Goal: Communication & Community: Participate in discussion

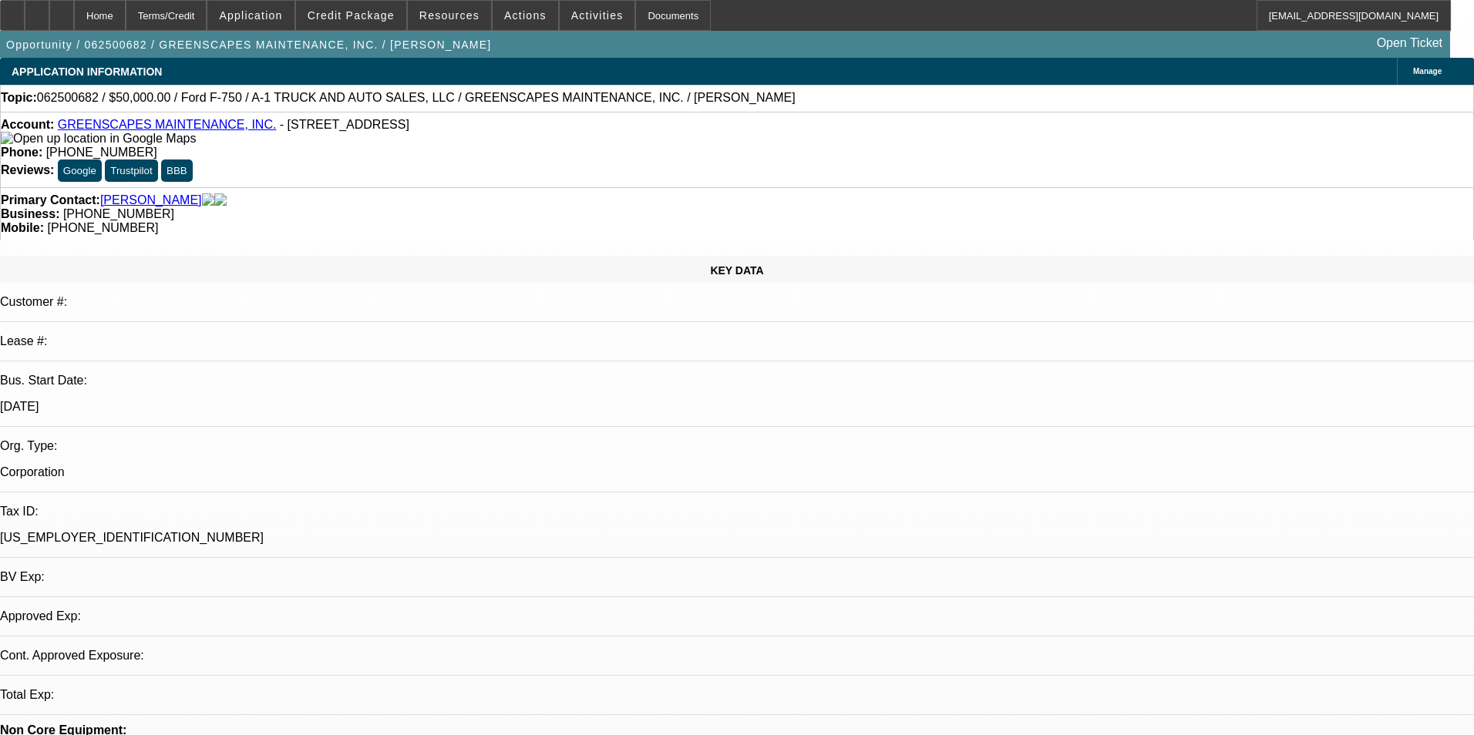
select select "0"
select select "3"
select select "0"
select select "6"
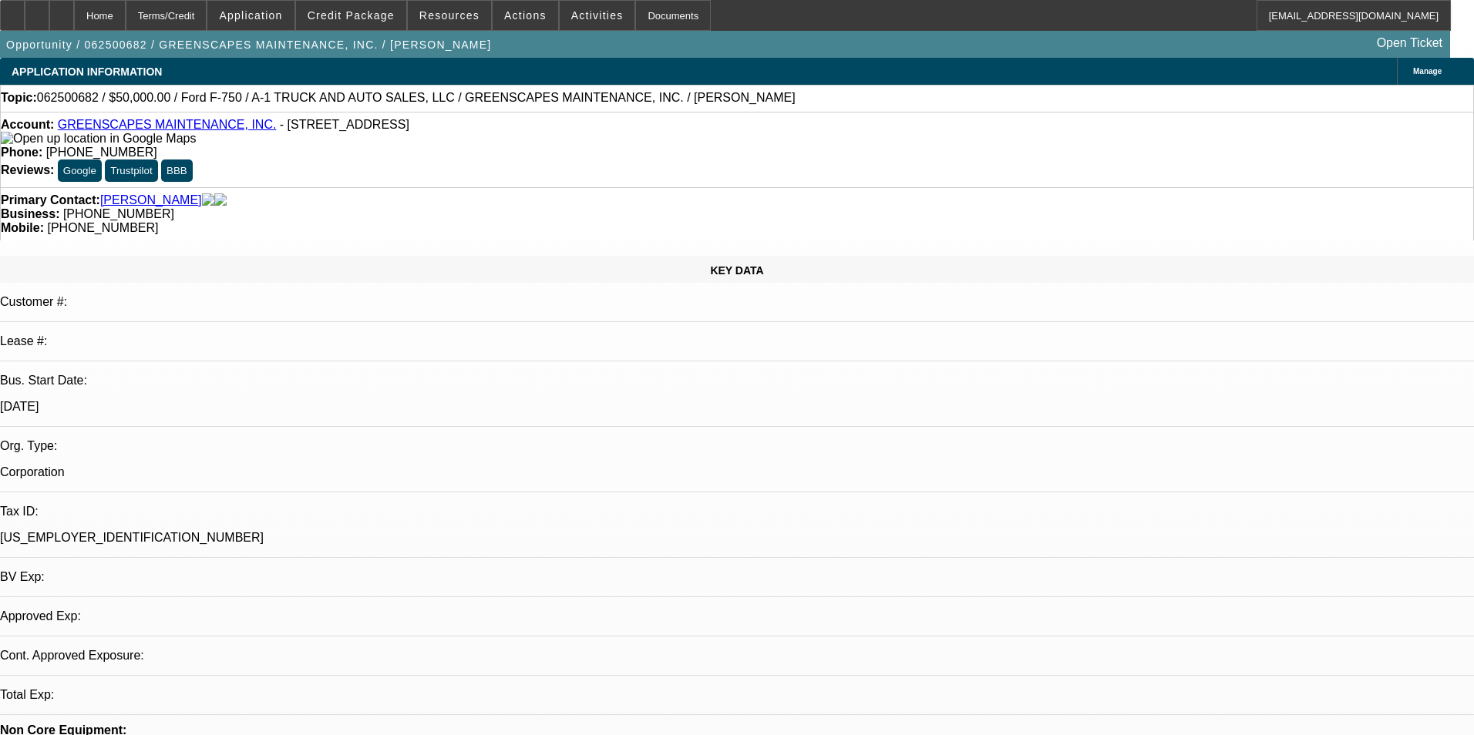
select select "0"
select select "3"
select select "0"
select select "6"
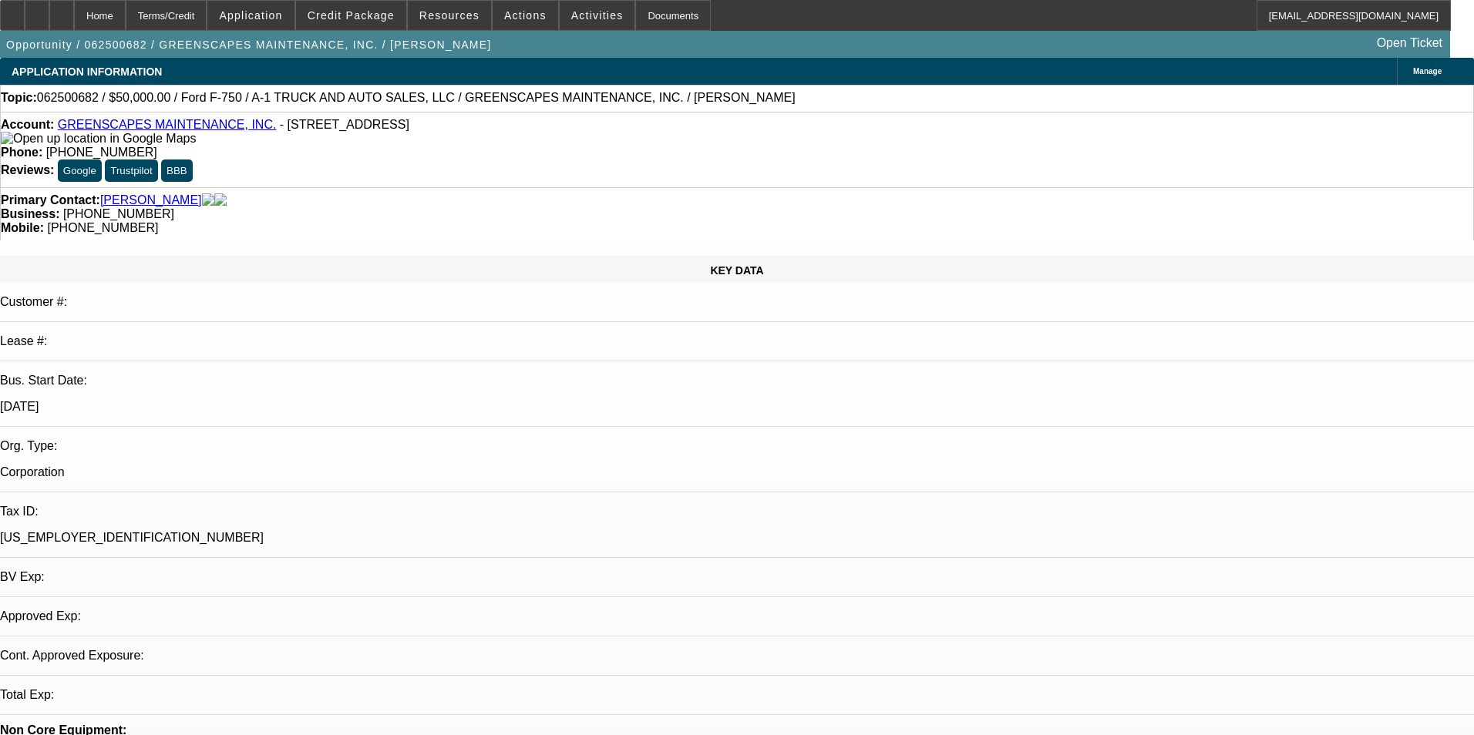
select select "0"
select select "2"
select select "0"
select select "6"
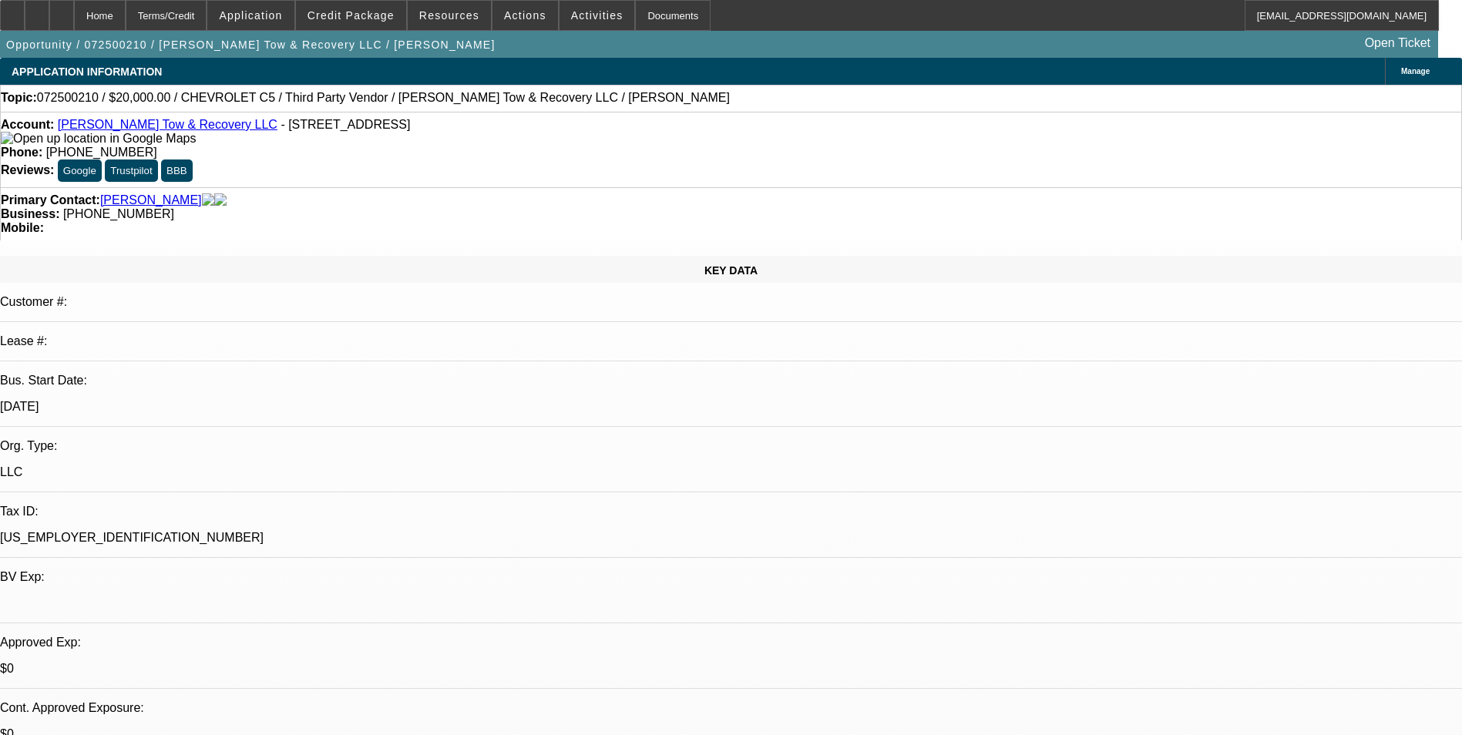
select select "0"
select select "0.1"
select select "0.2"
select select "0"
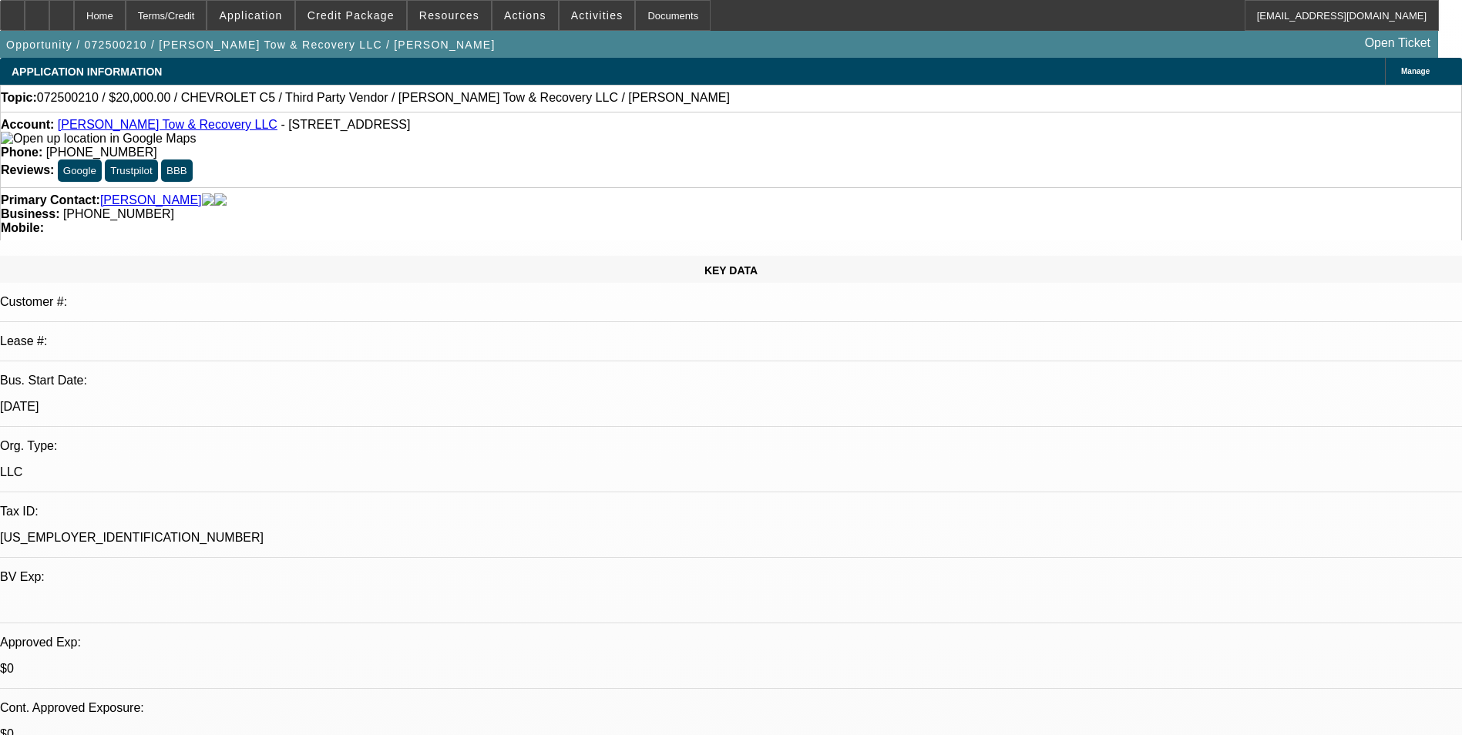
select select "0.1"
select select "0"
select select "0.1"
select select "1"
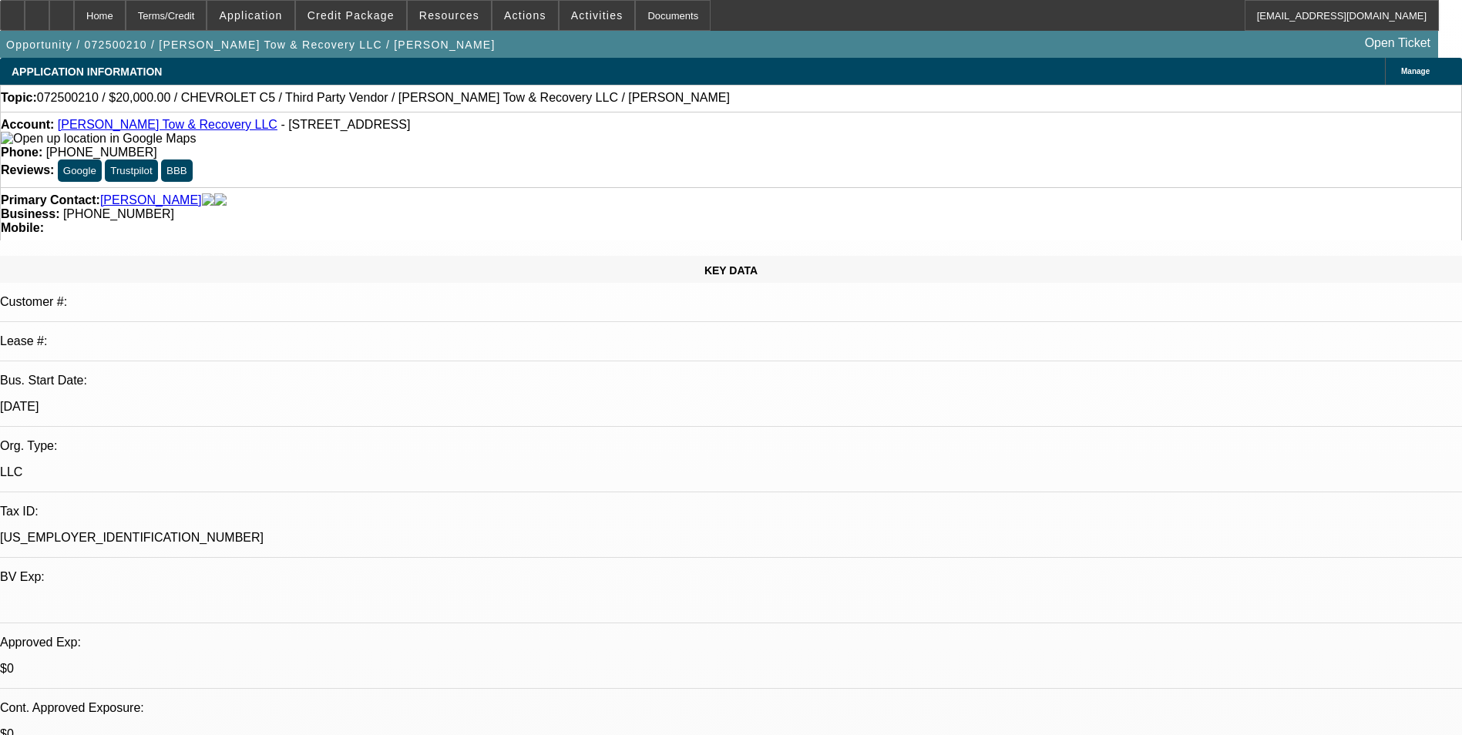
select select "1"
select select "4"
select select "1"
select select "4"
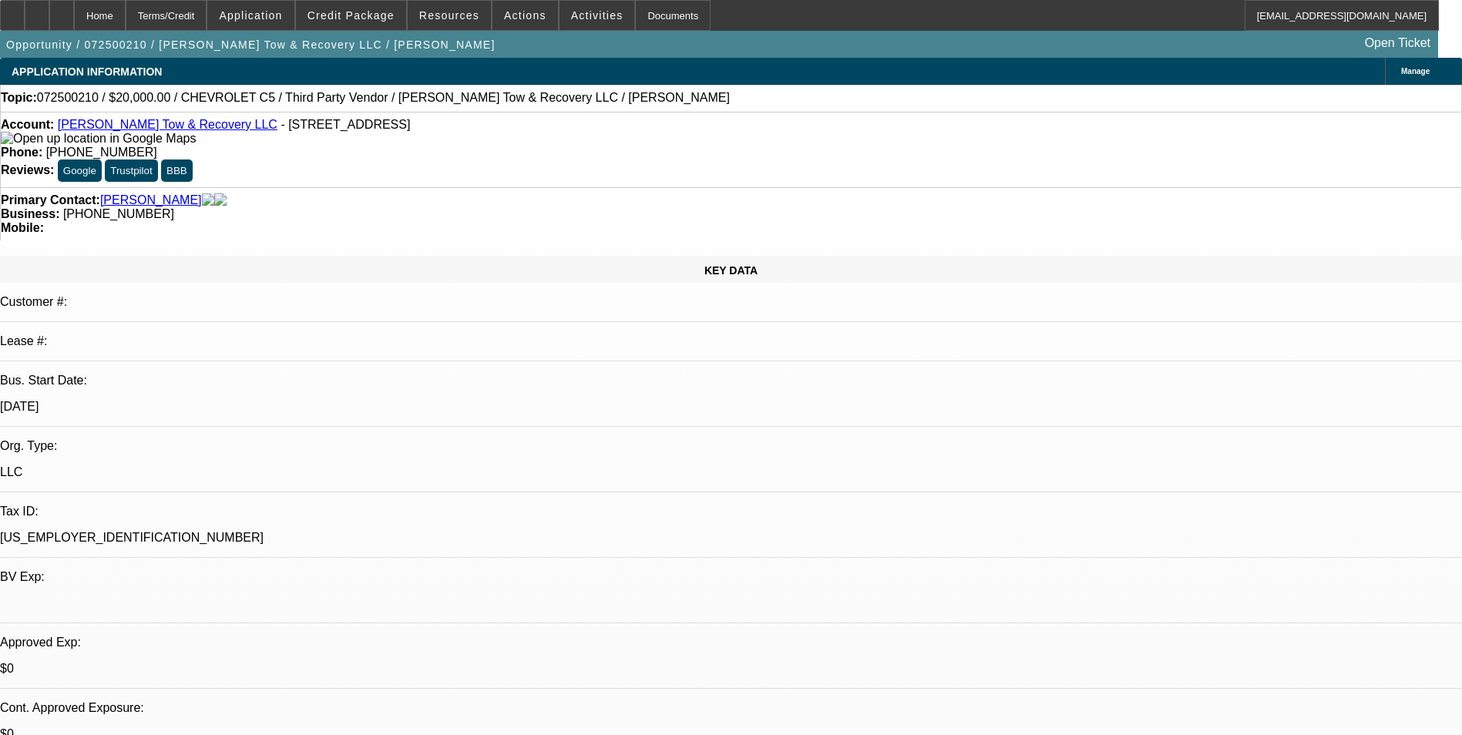
select select "1"
select select "4"
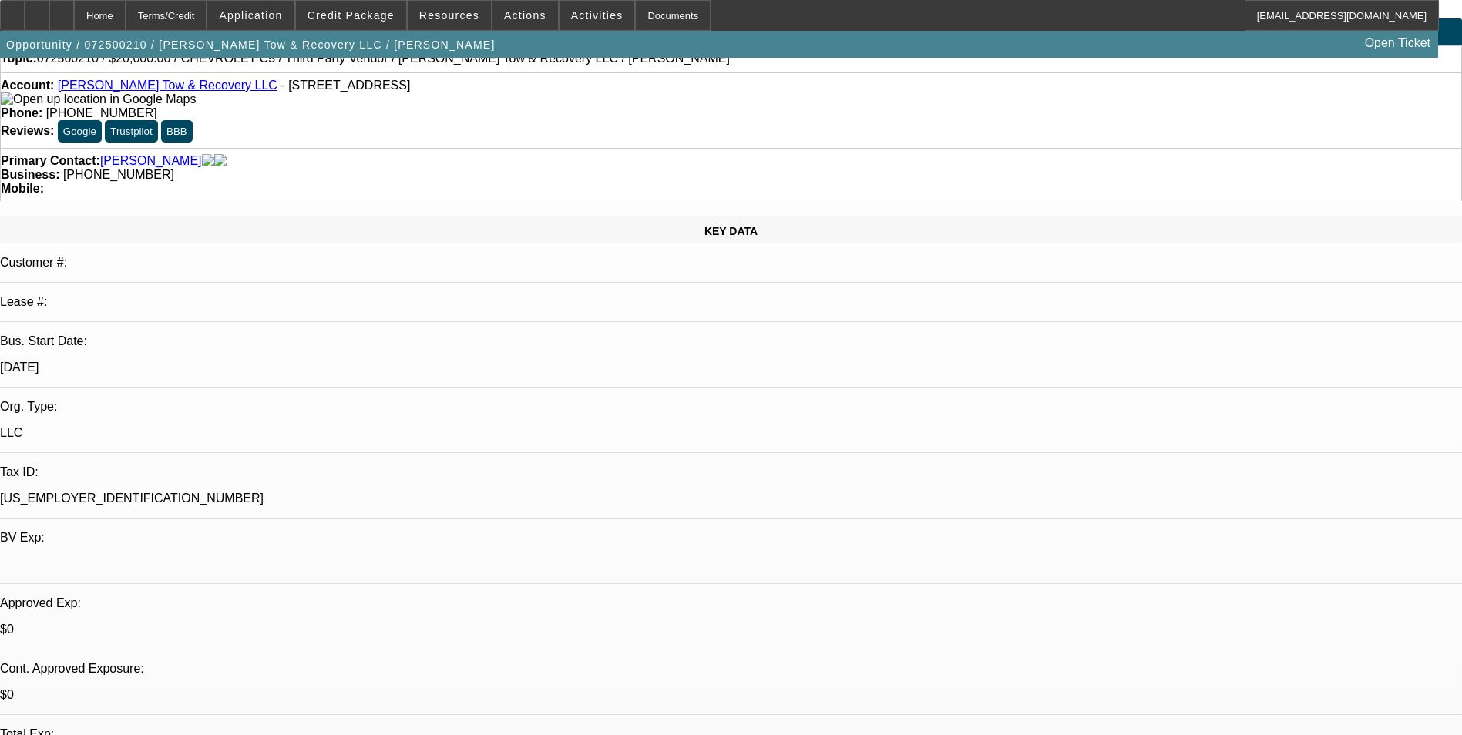
scroll to position [77, 0]
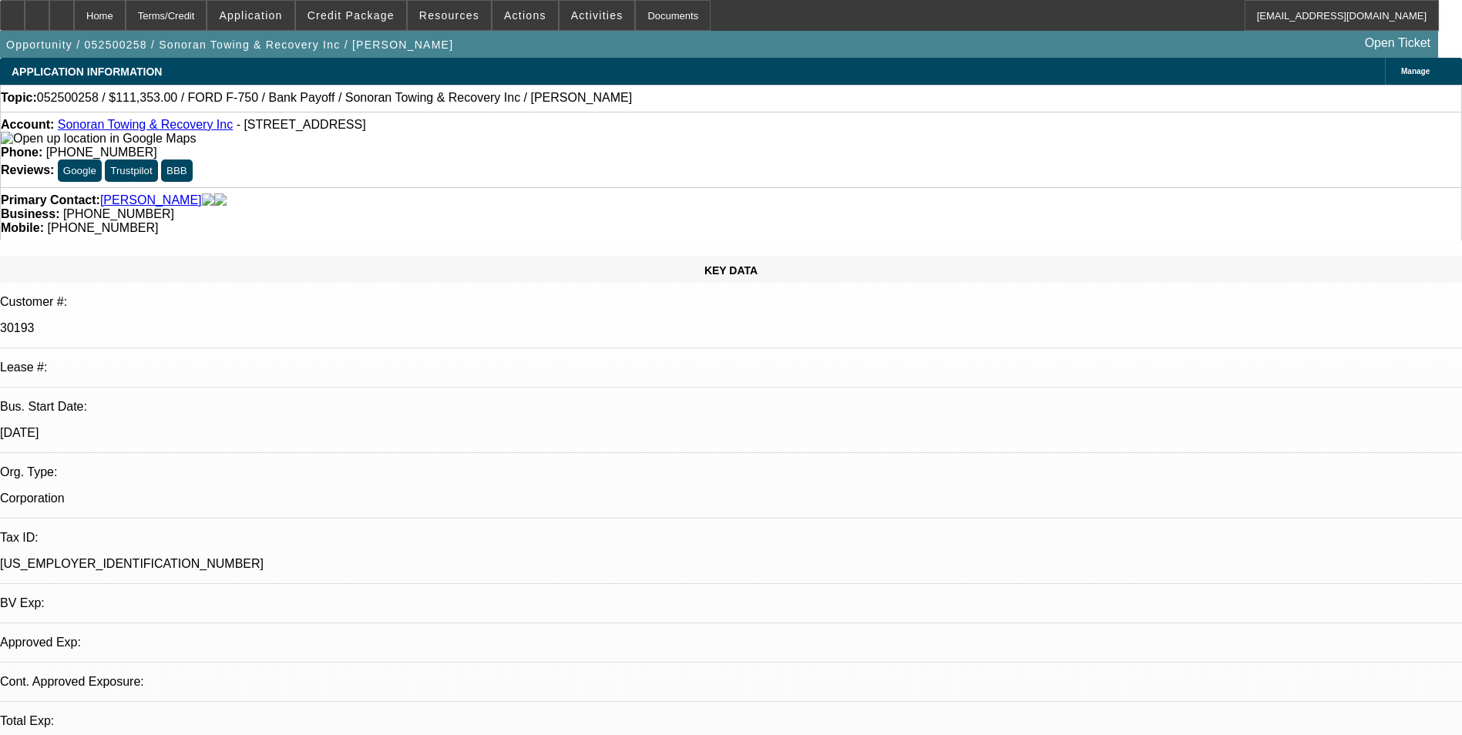
select select "0"
select select "2"
select select "0.1"
select select "1"
select select "2"
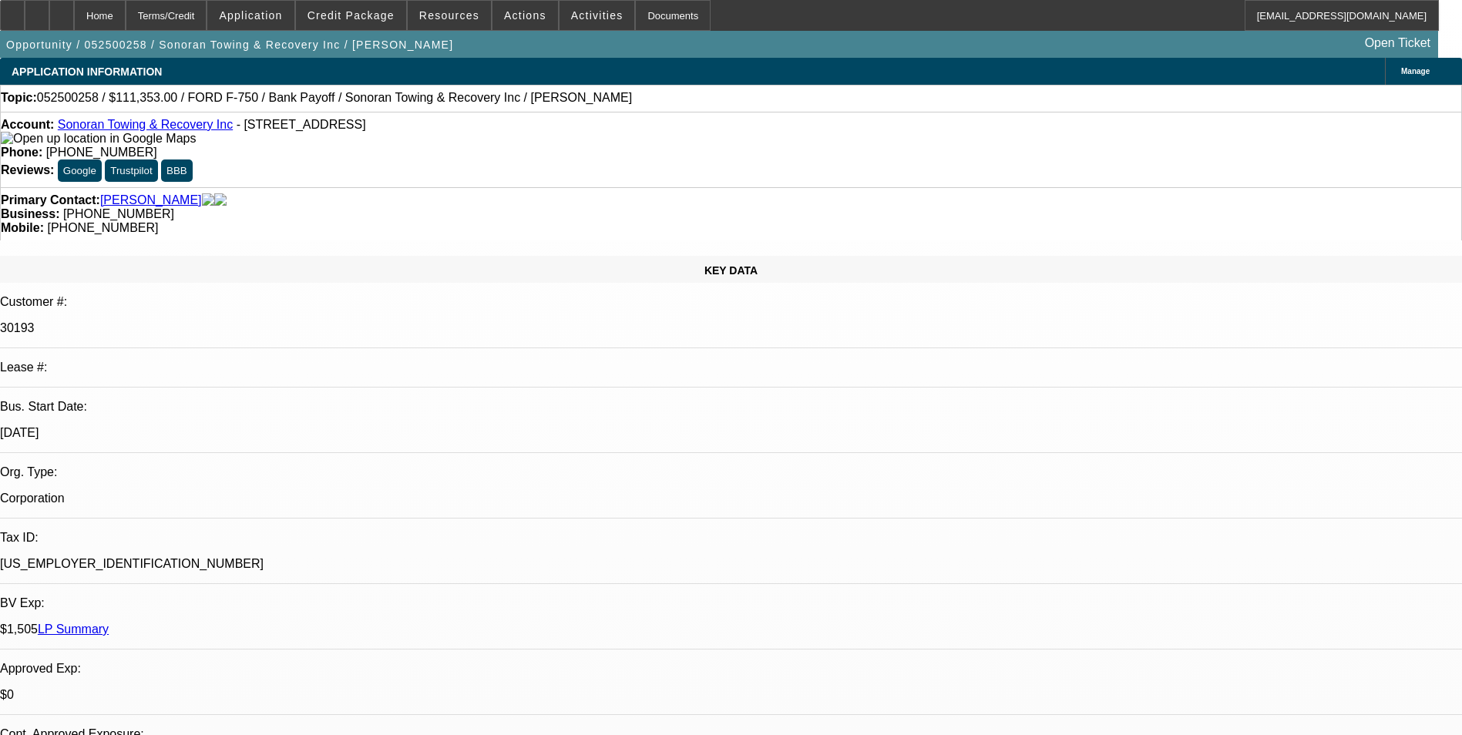
select select "4"
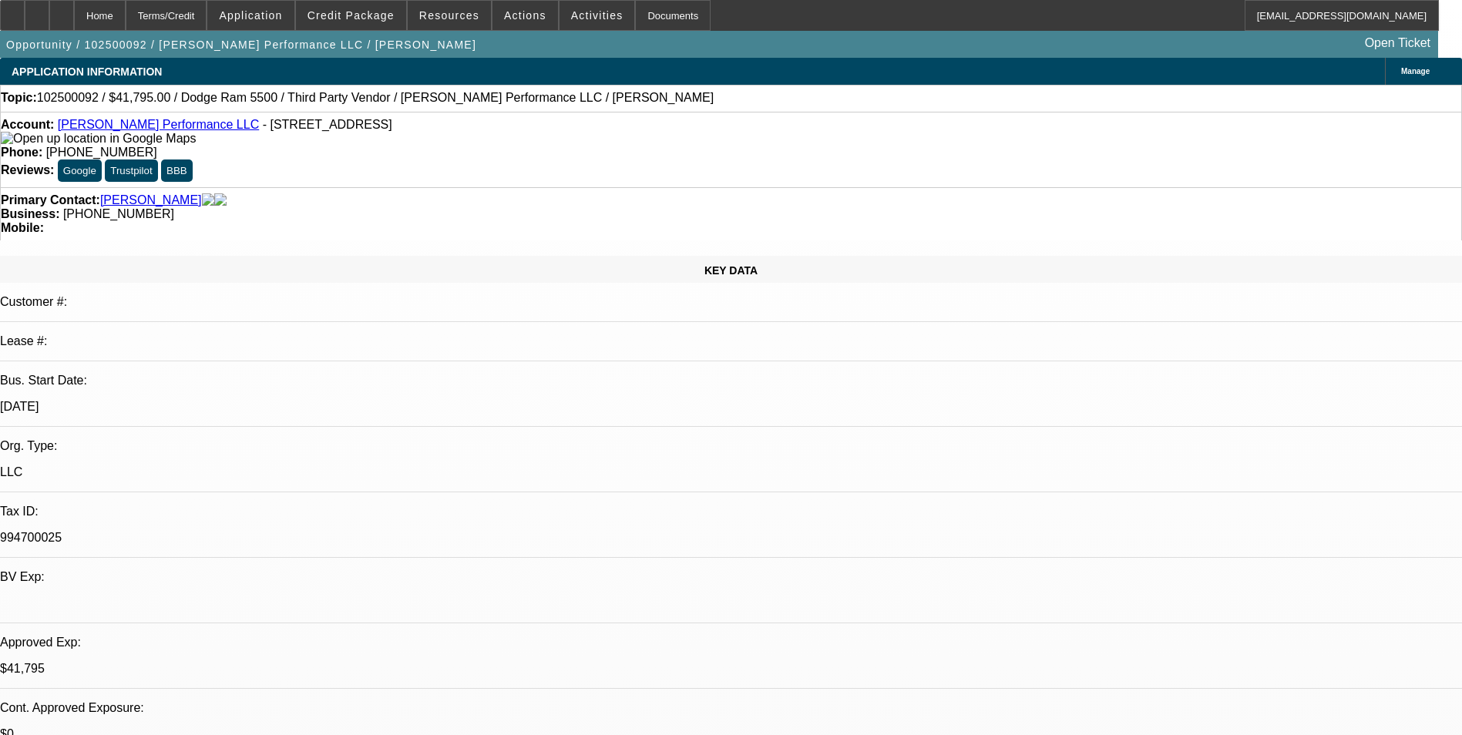
select select "0"
select select "2"
select select "0"
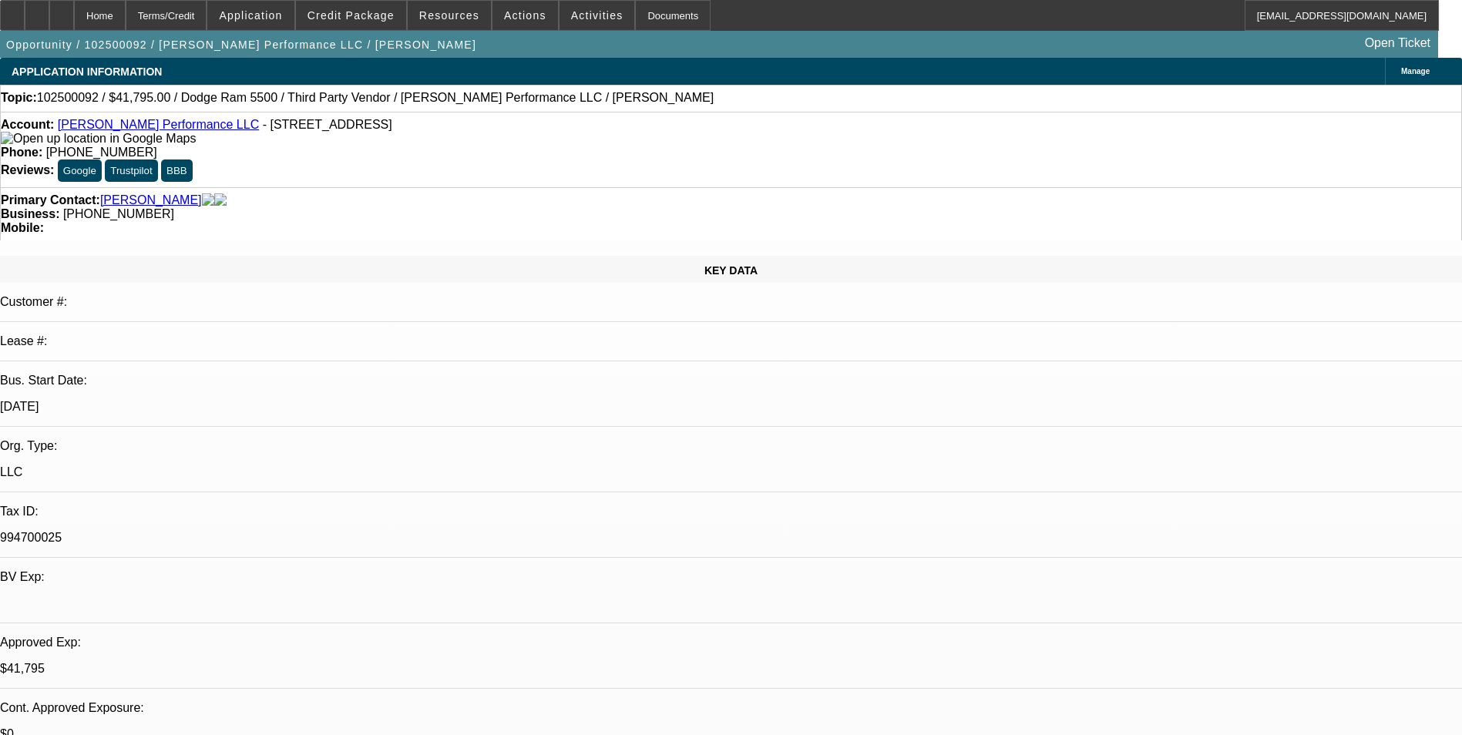
select select "0"
select select "2"
select select "0.1"
select select "0"
select select "2"
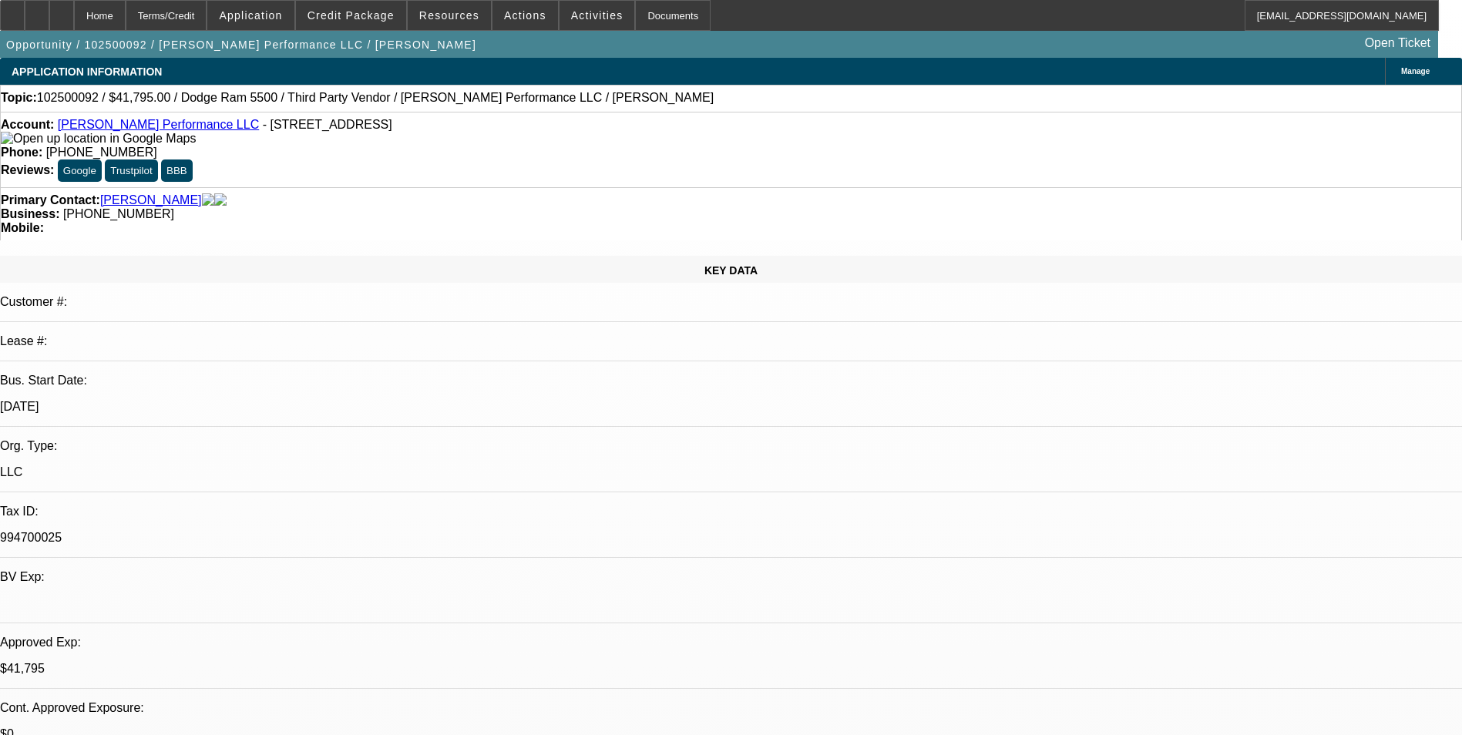
select select "0.1"
select select "1"
select select "2"
select select "6"
select select "1"
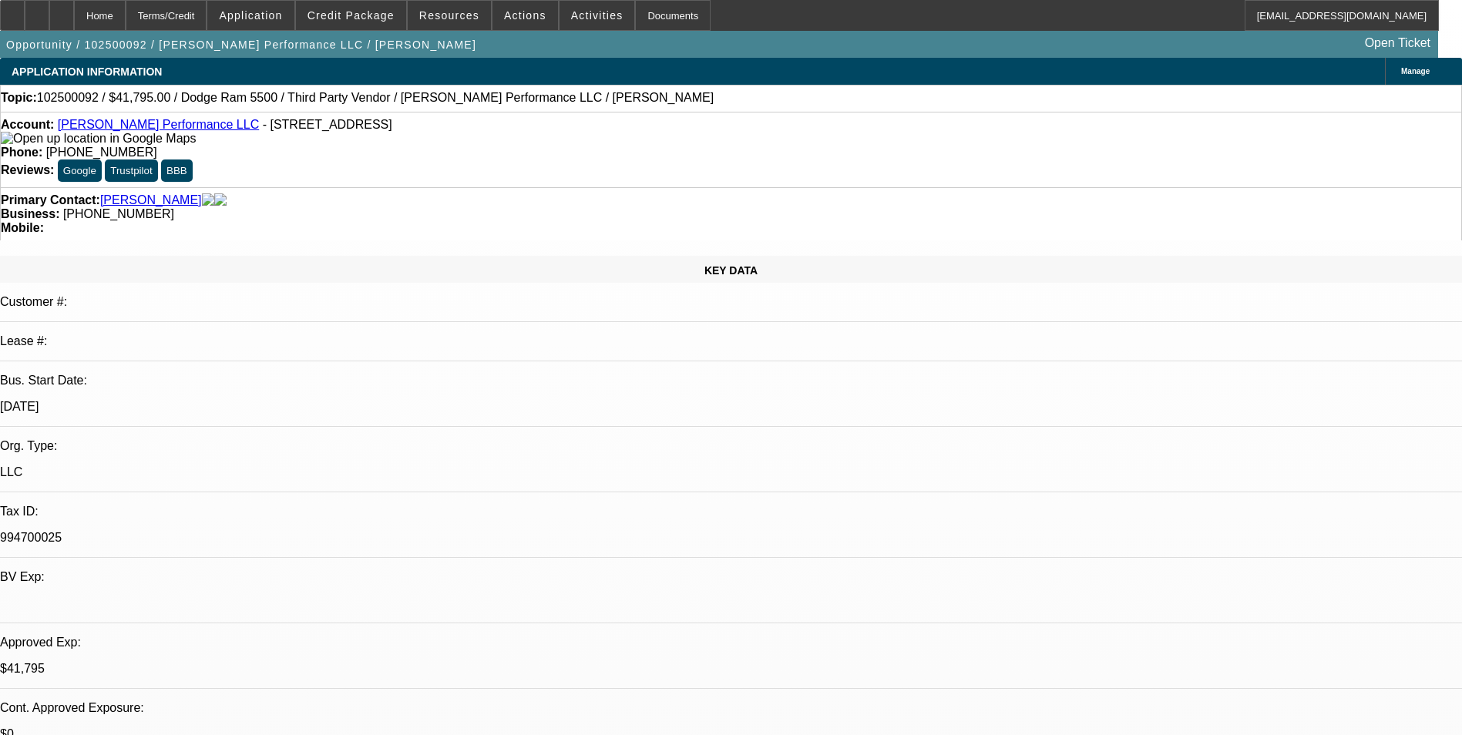
select select "2"
select select "6"
select select "1"
select select "2"
select select "4"
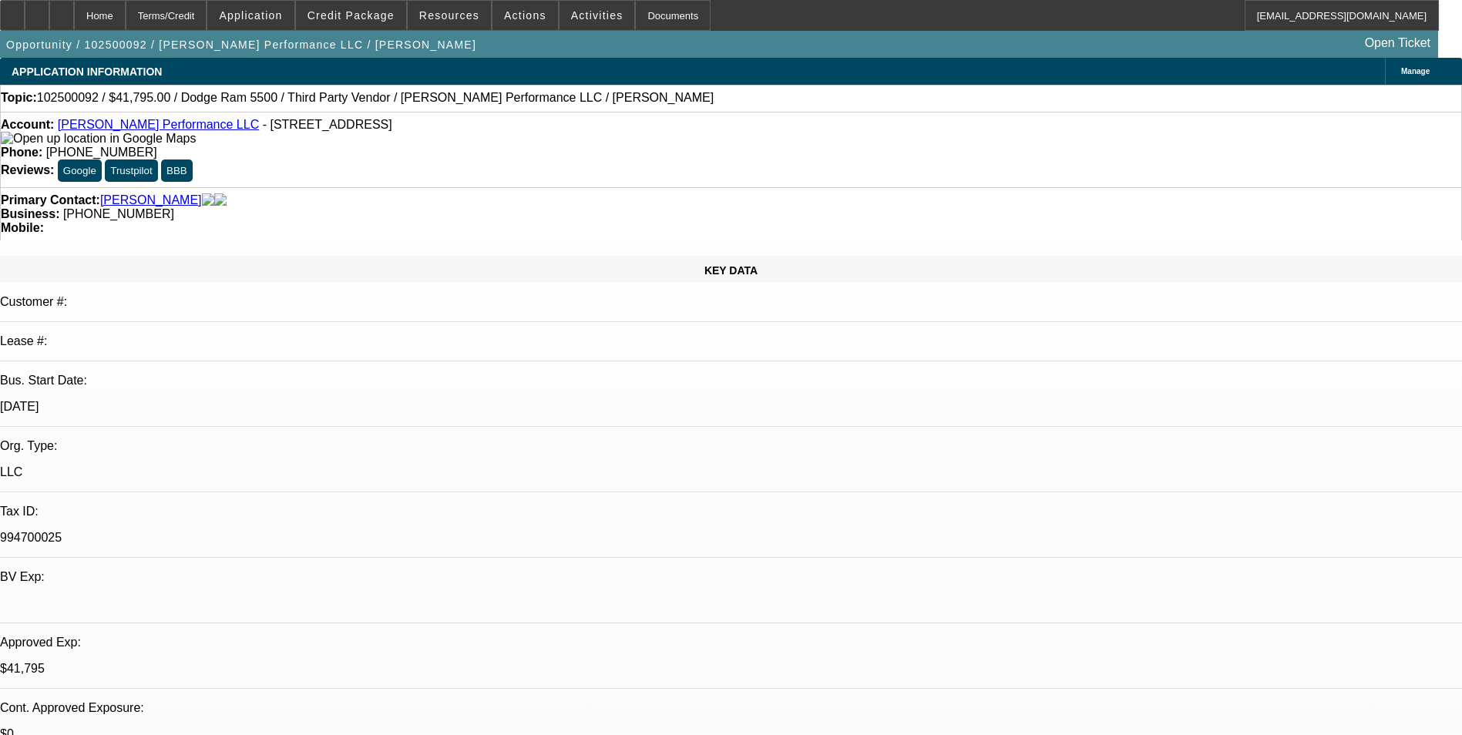
select select "1"
select select "2"
select select "4"
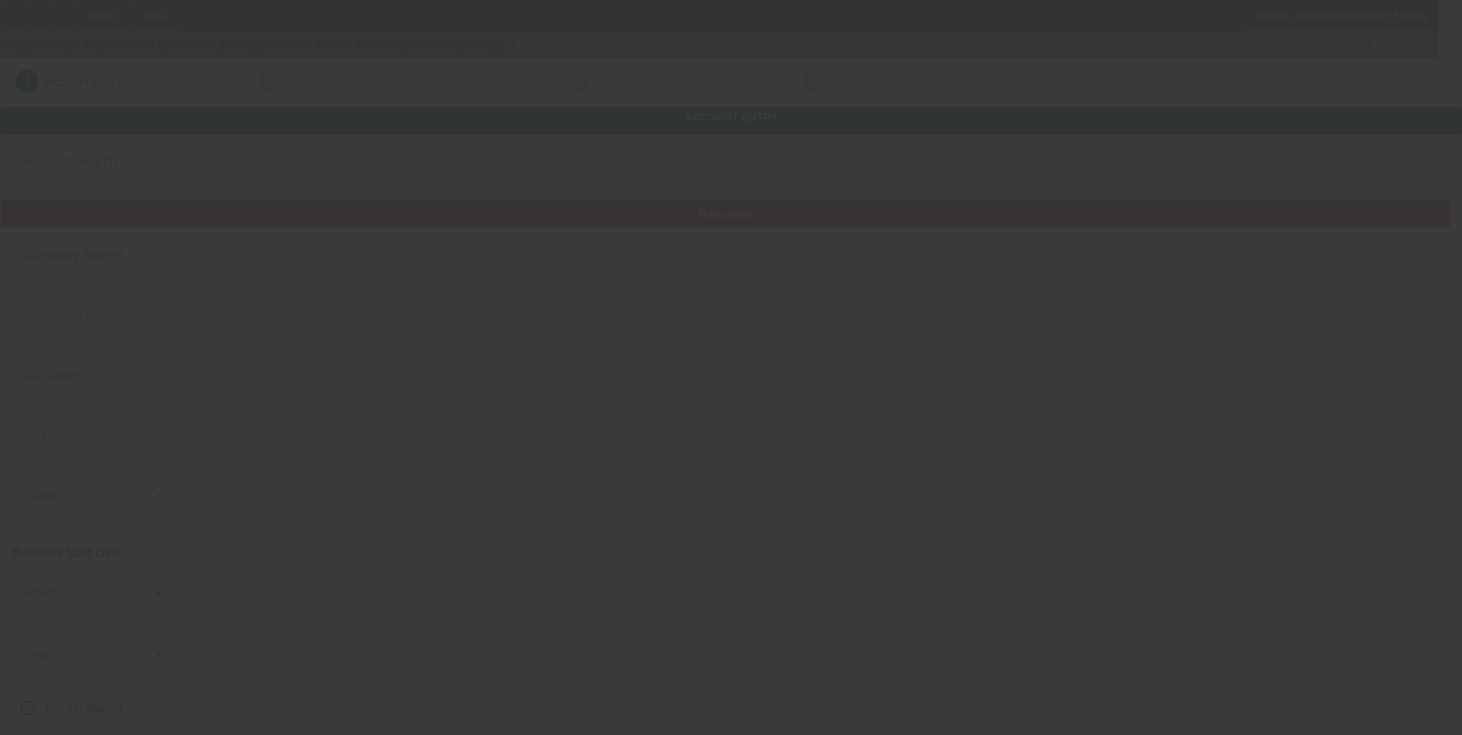
type input "[PERSON_NAME] PAINT & BODY SHOP"
type input "[STREET_ADDRESS]"
type input "79521"
type input "[PERSON_NAME]"
type input "[PHONE_NUMBER]"
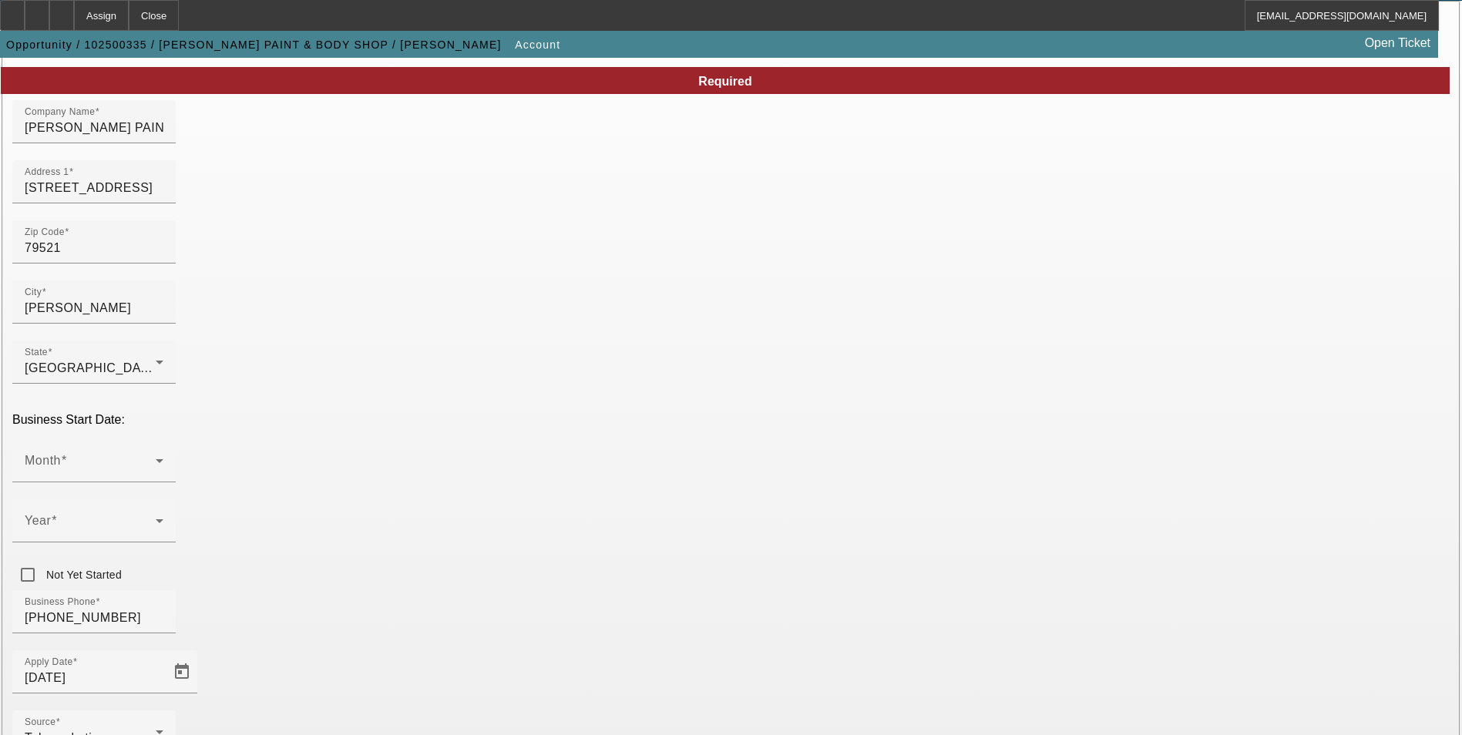
scroll to position [154, 0]
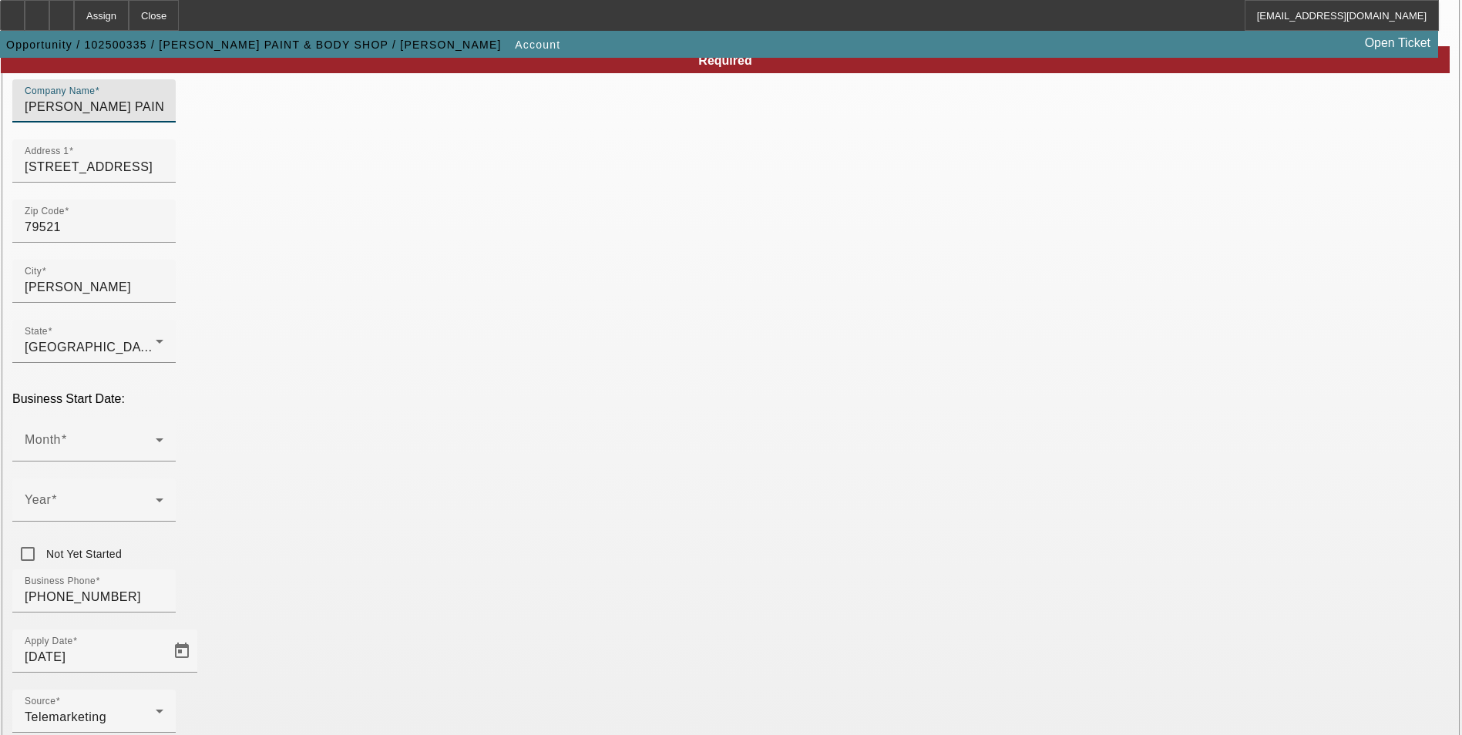
drag, startPoint x: 468, startPoint y: 130, endPoint x: 279, endPoint y: 134, distance: 188.9
click at [583, 570] on div "Business Phone [PHONE_NUMBER]" at bounding box center [730, 600] width 1437 height 60
paste input "991144383"
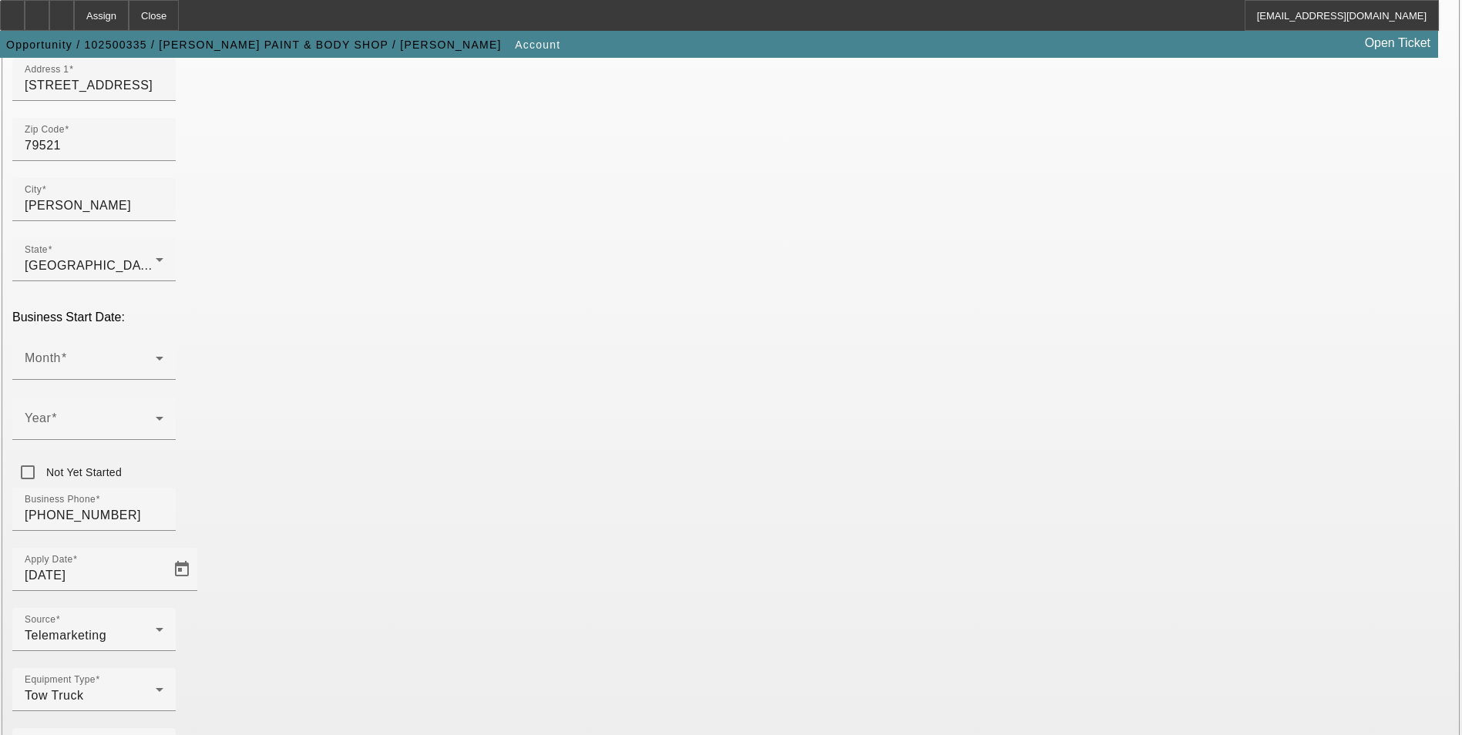
scroll to position [237, 0]
type input "991144383"
click at [163, 335] on div "Month" at bounding box center [94, 356] width 139 height 43
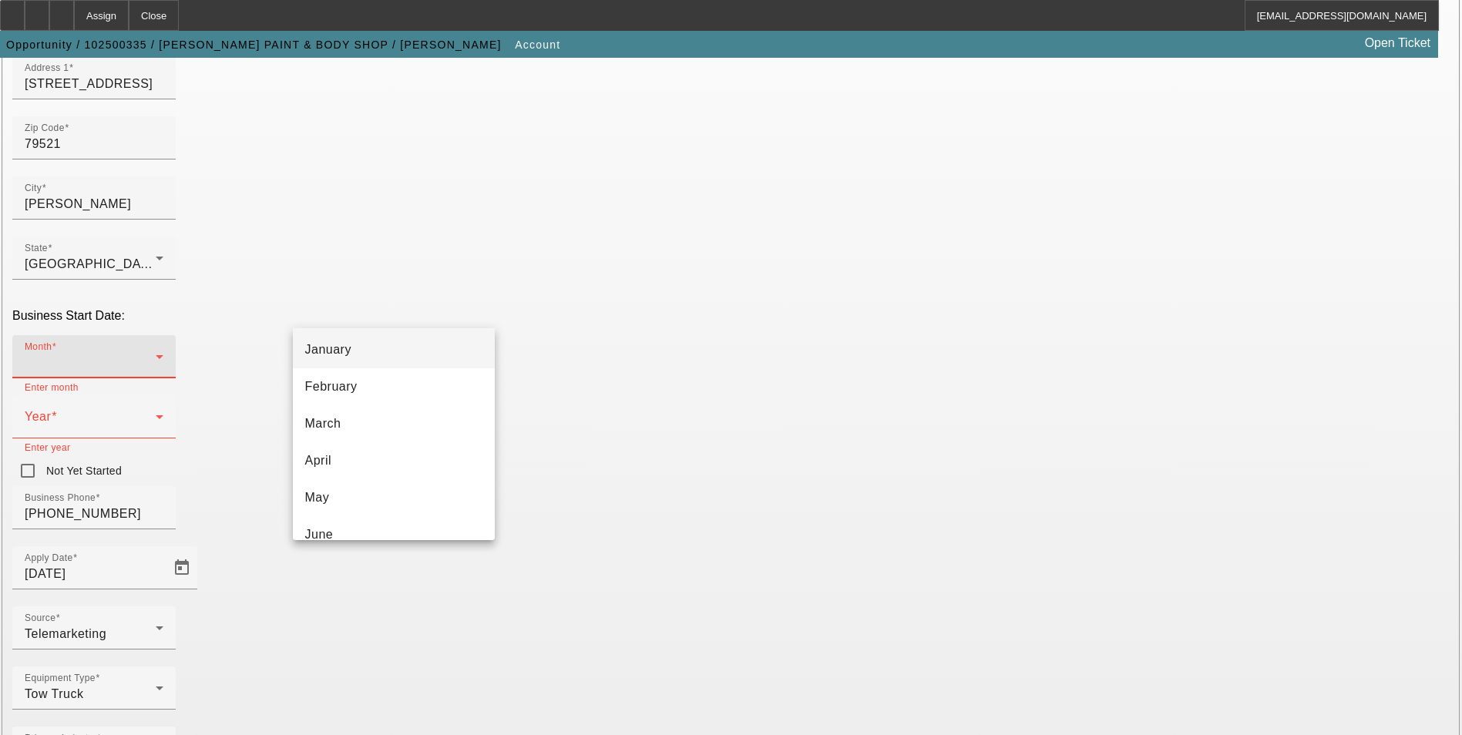
scroll to position [77, 0]
click at [391, 414] on mat-option "April" at bounding box center [394, 423] width 202 height 37
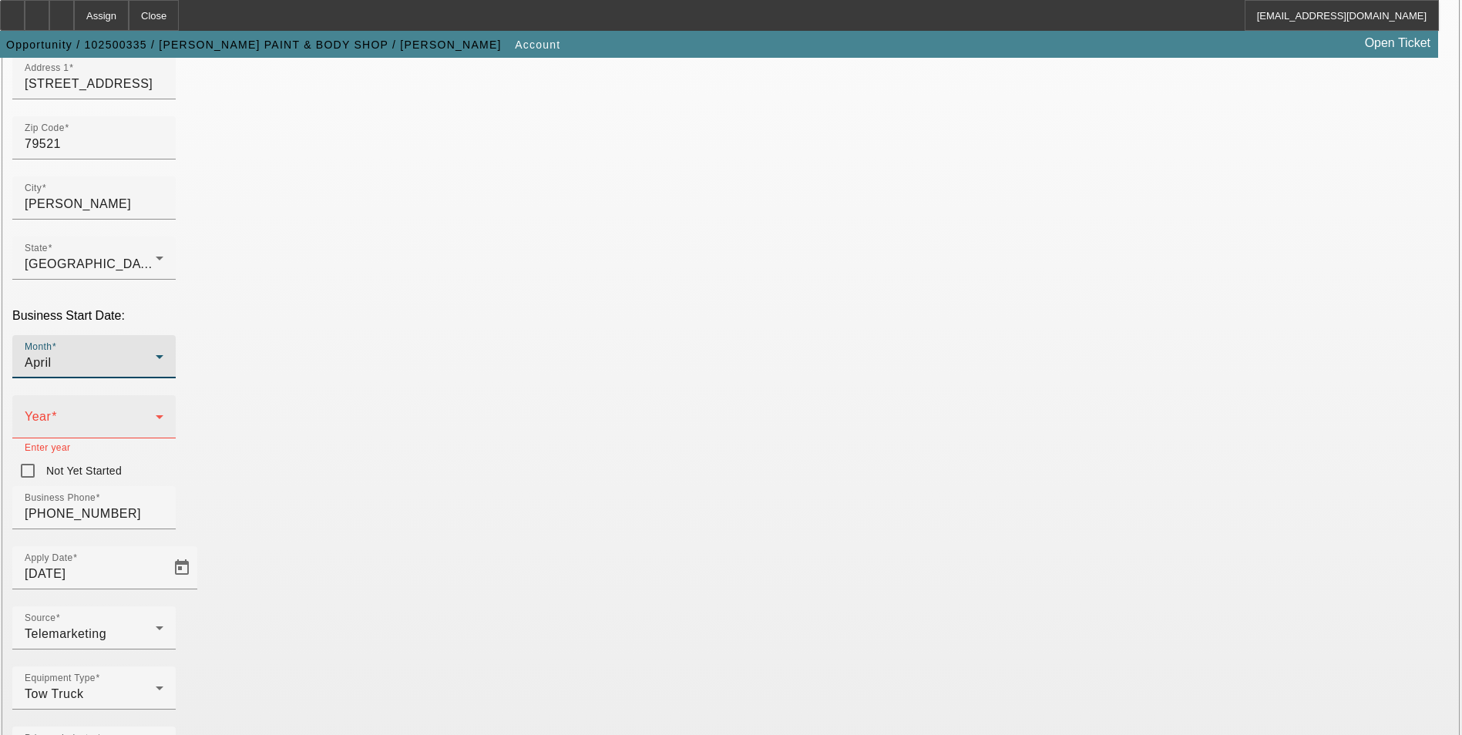
click at [51, 410] on mat-label "Year" at bounding box center [38, 416] width 26 height 13
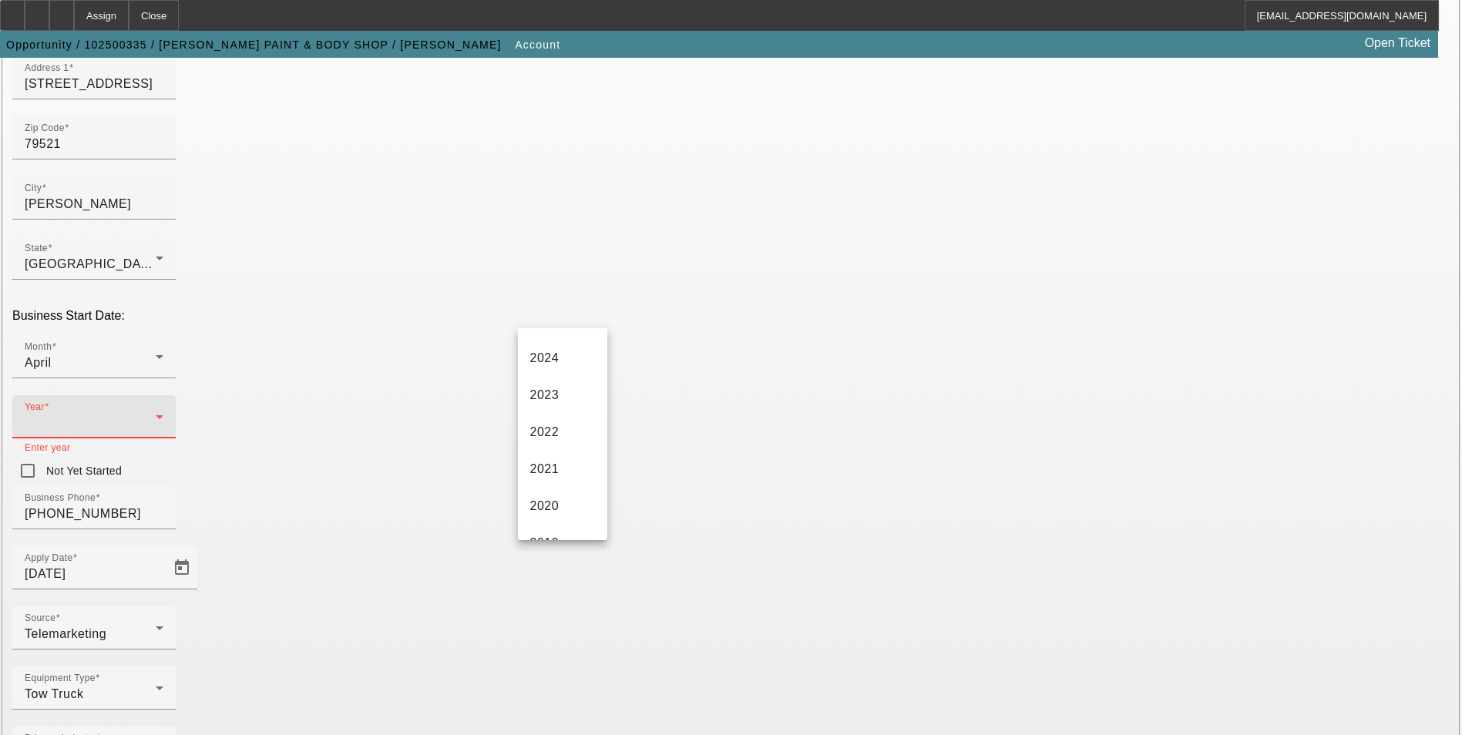
scroll to position [154, 0]
click at [576, 481] on mat-option "2020" at bounding box center [562, 494] width 89 height 37
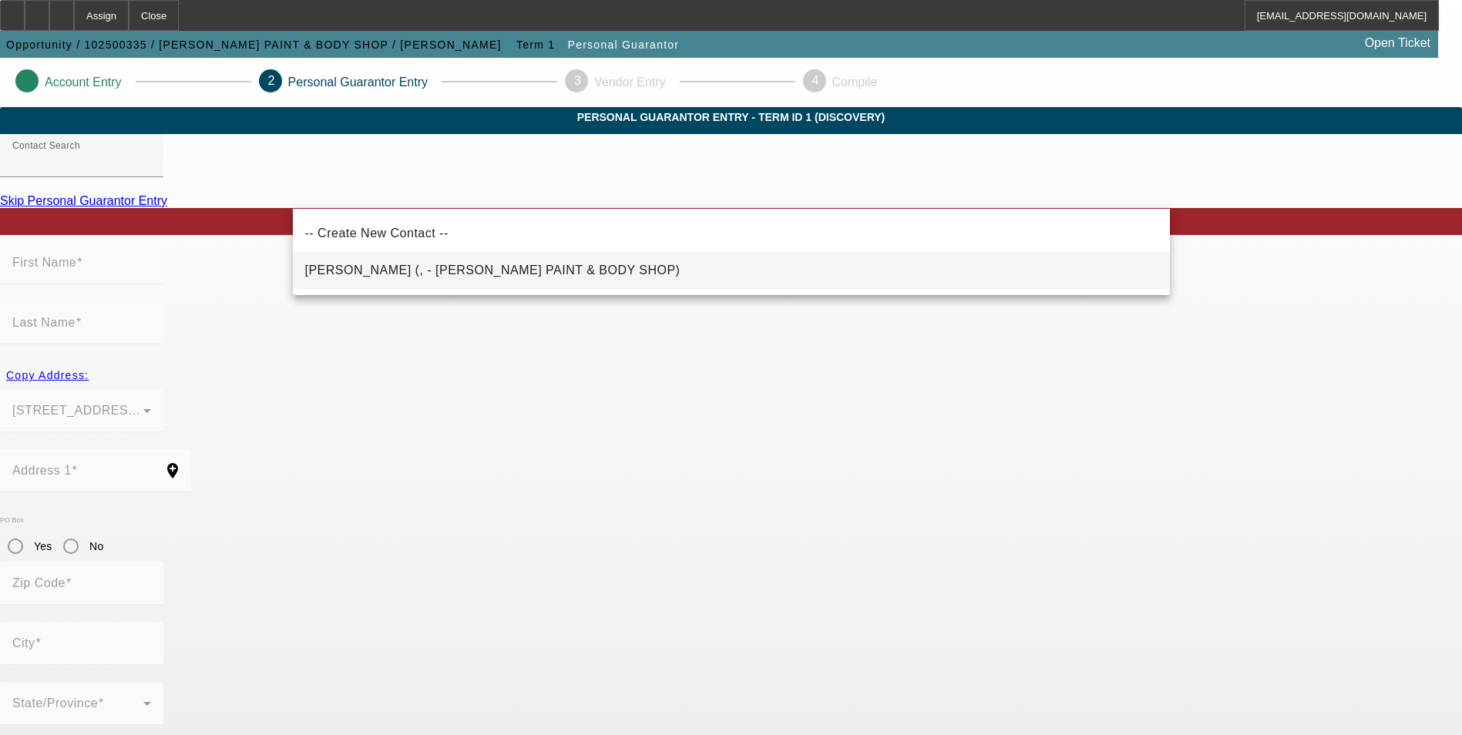
click at [561, 267] on mat-option "Hanson, Lance (, - HANSON PAINT & BODY SHOP)" at bounding box center [731, 270] width 877 height 37
type input "Hanson, Lance (, - HANSON PAINT & BODY SHOP)"
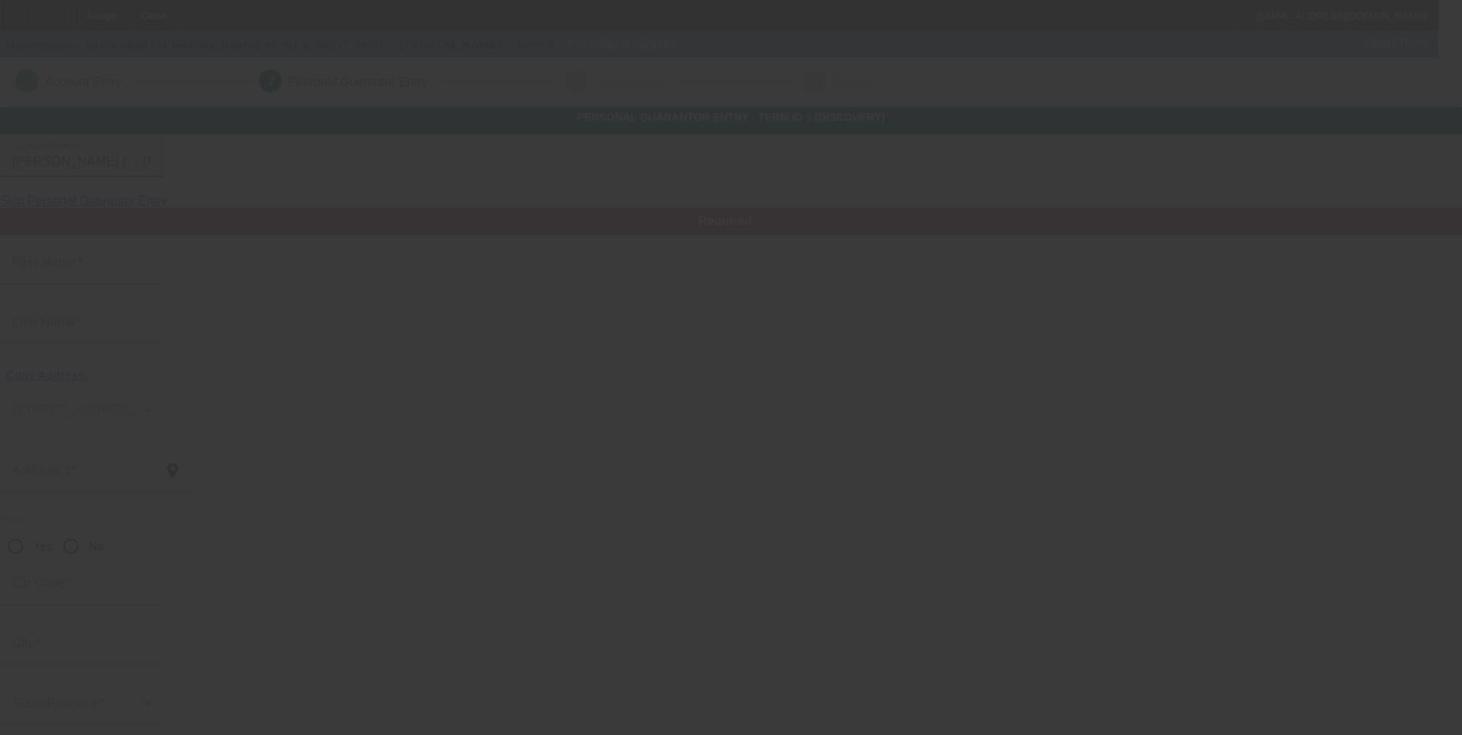
type input "Lance"
type input "Hanson"
radio input "true"
type input "(940) 864-3631"
type input "hansonpaintbody@windstream.net"
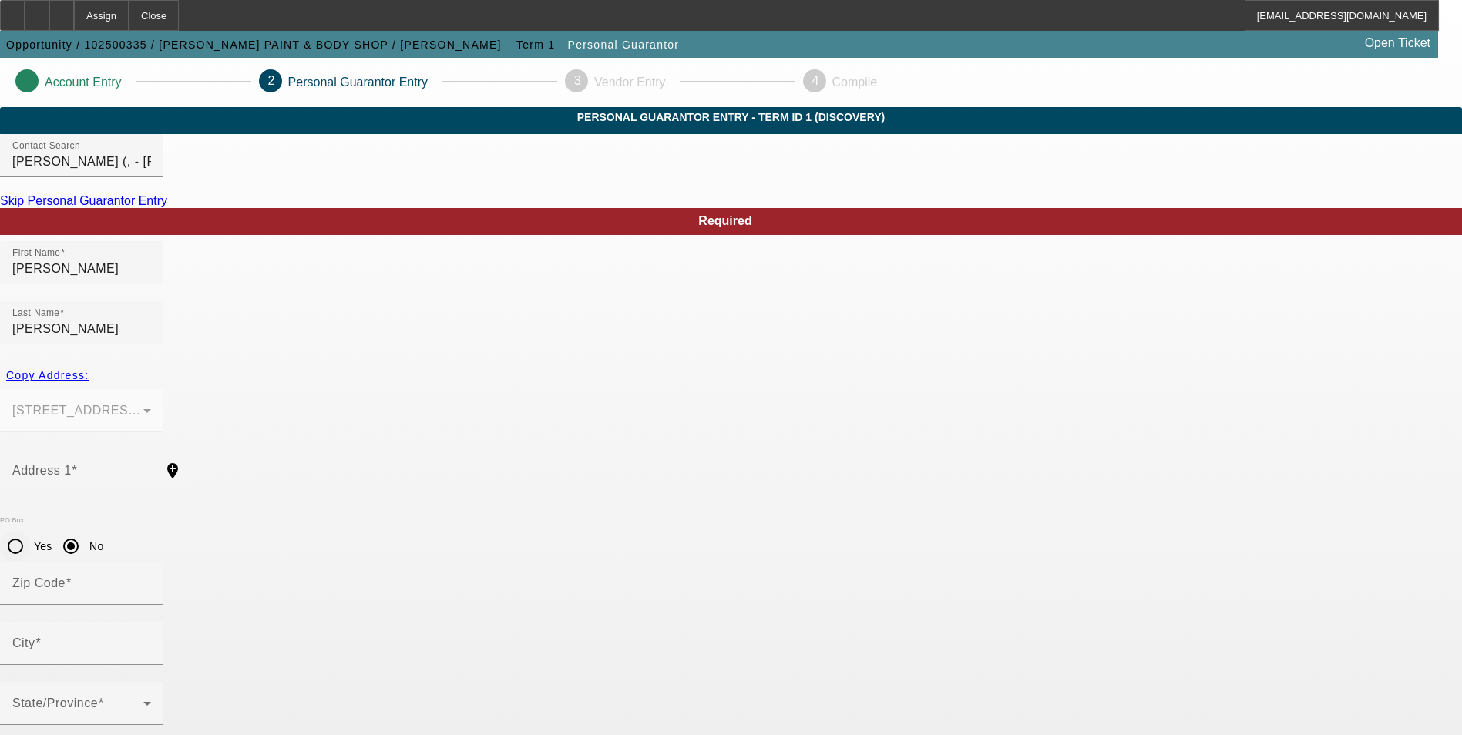
click at [31, 531] on input "Yes" at bounding box center [15, 546] width 31 height 31
radio input "true"
drag, startPoint x: 381, startPoint y: 437, endPoint x: 418, endPoint y: 340, distance: 103.6
click at [151, 468] on input "Address 1" at bounding box center [81, 477] width 139 height 18
paste input "325 Haskell"
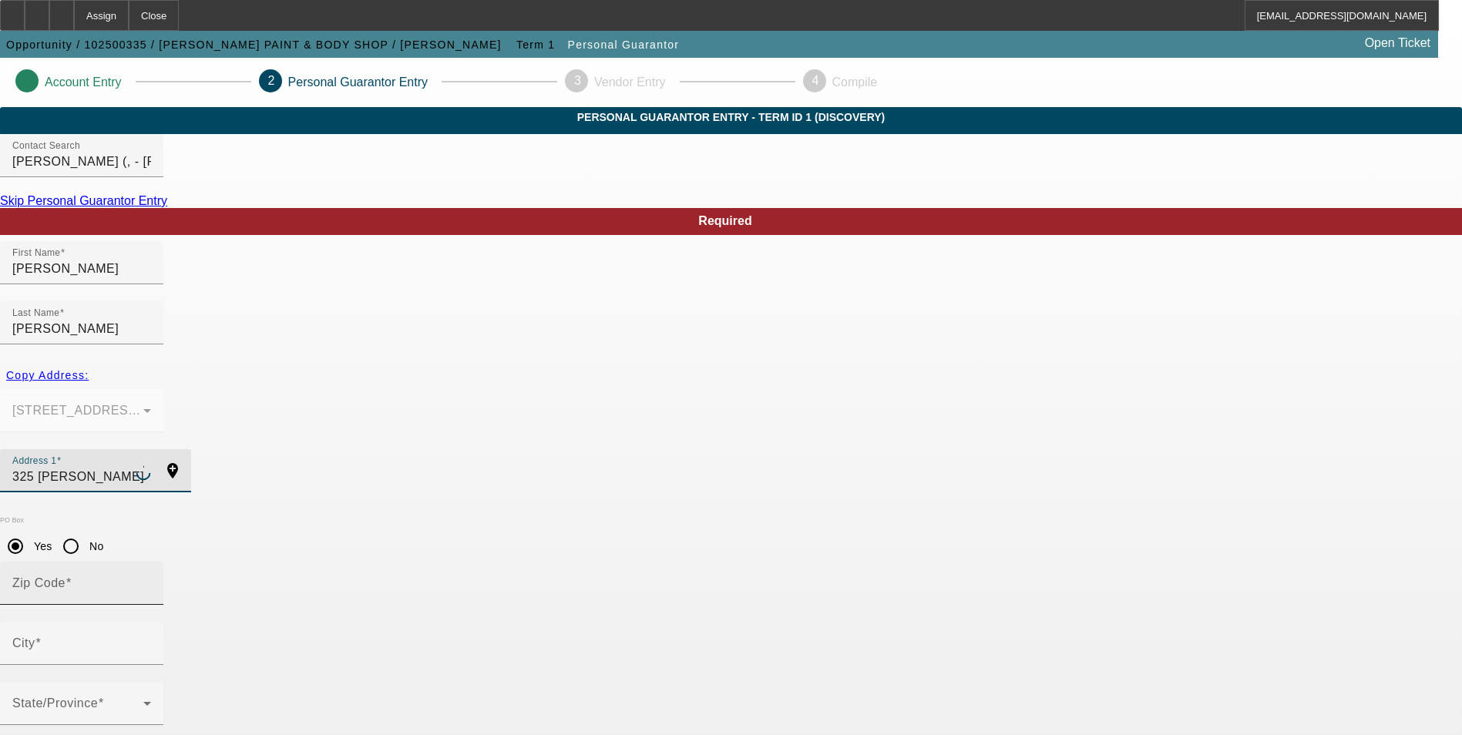
type input "325 Haskell Street"
type input "53916"
type input "Beaver Dam"
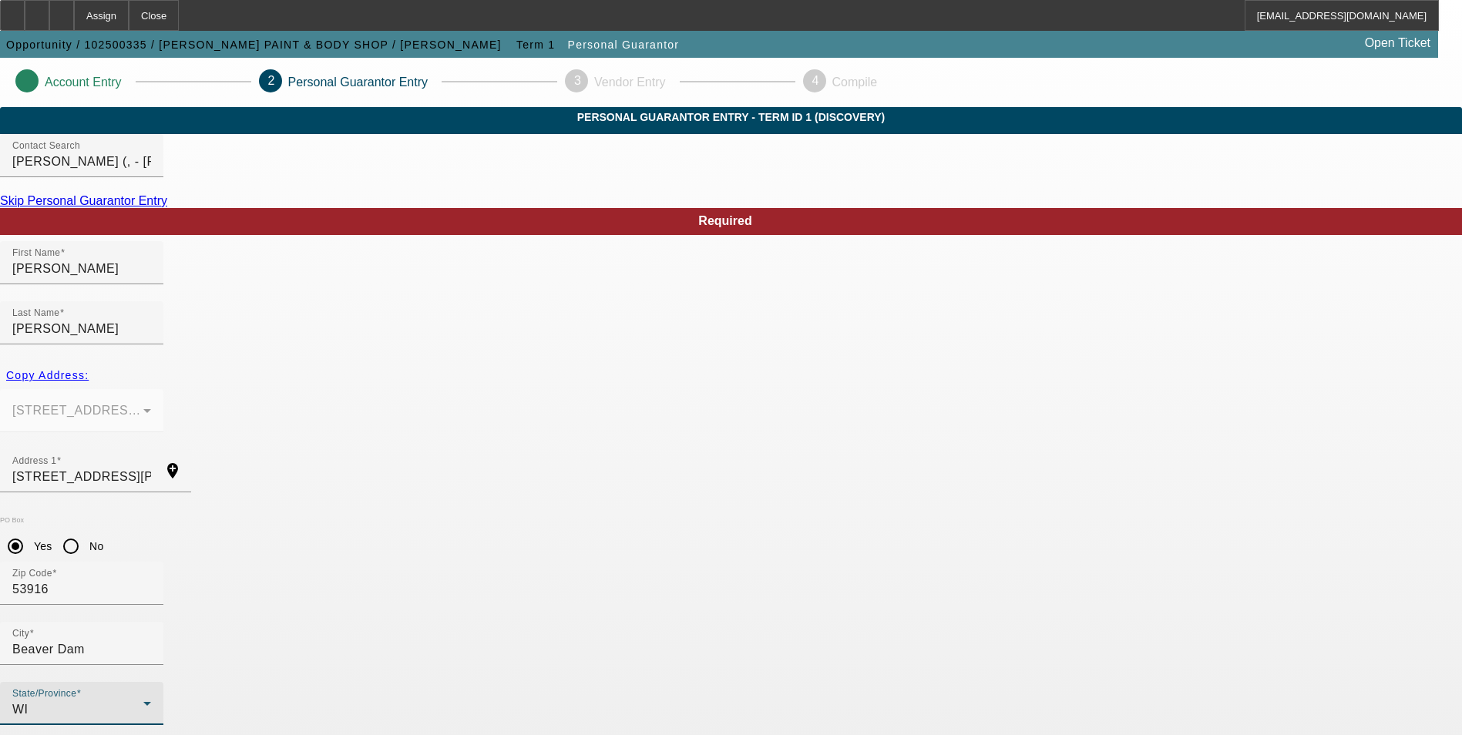
click at [143, 701] on div "WI" at bounding box center [77, 710] width 131 height 18
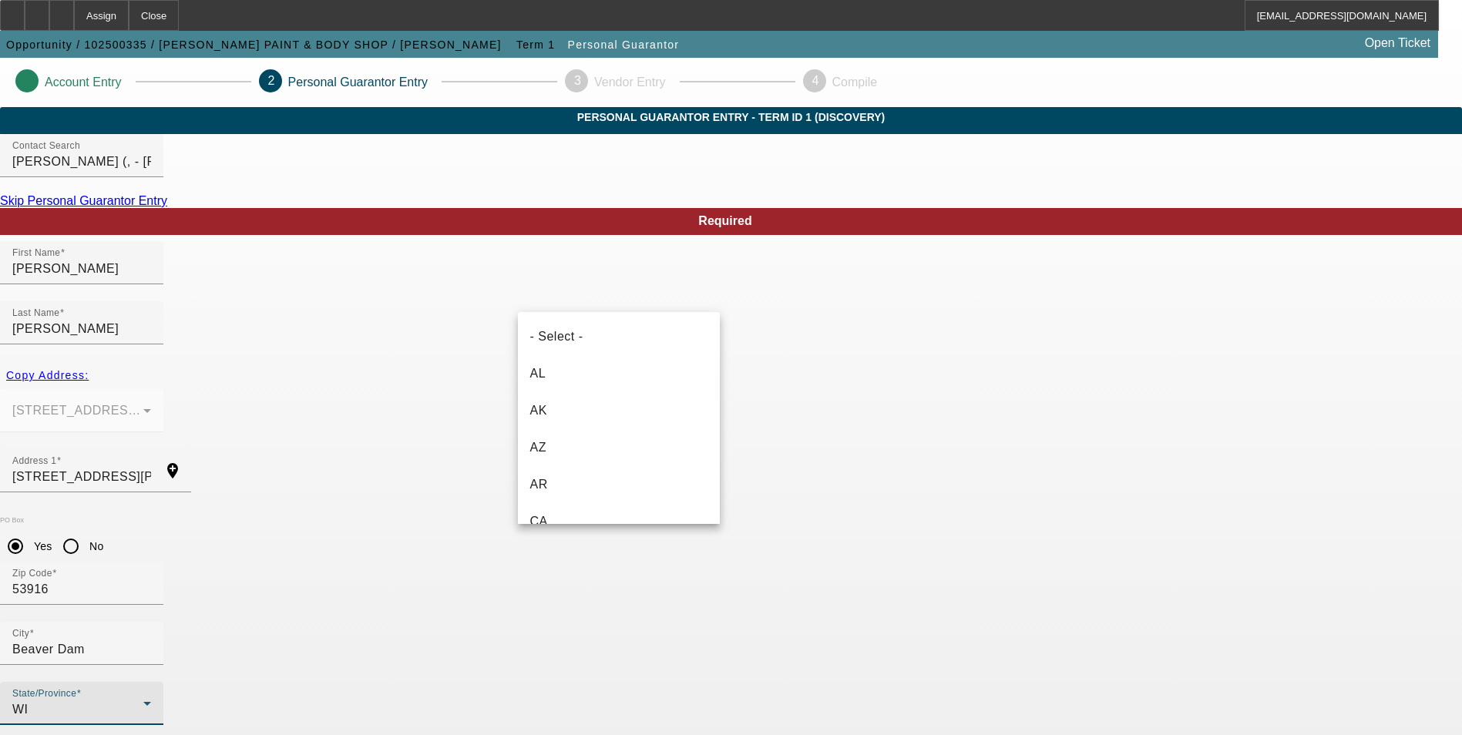
scroll to position [1681, 0]
click at [472, 512] on div at bounding box center [731, 367] width 1462 height 735
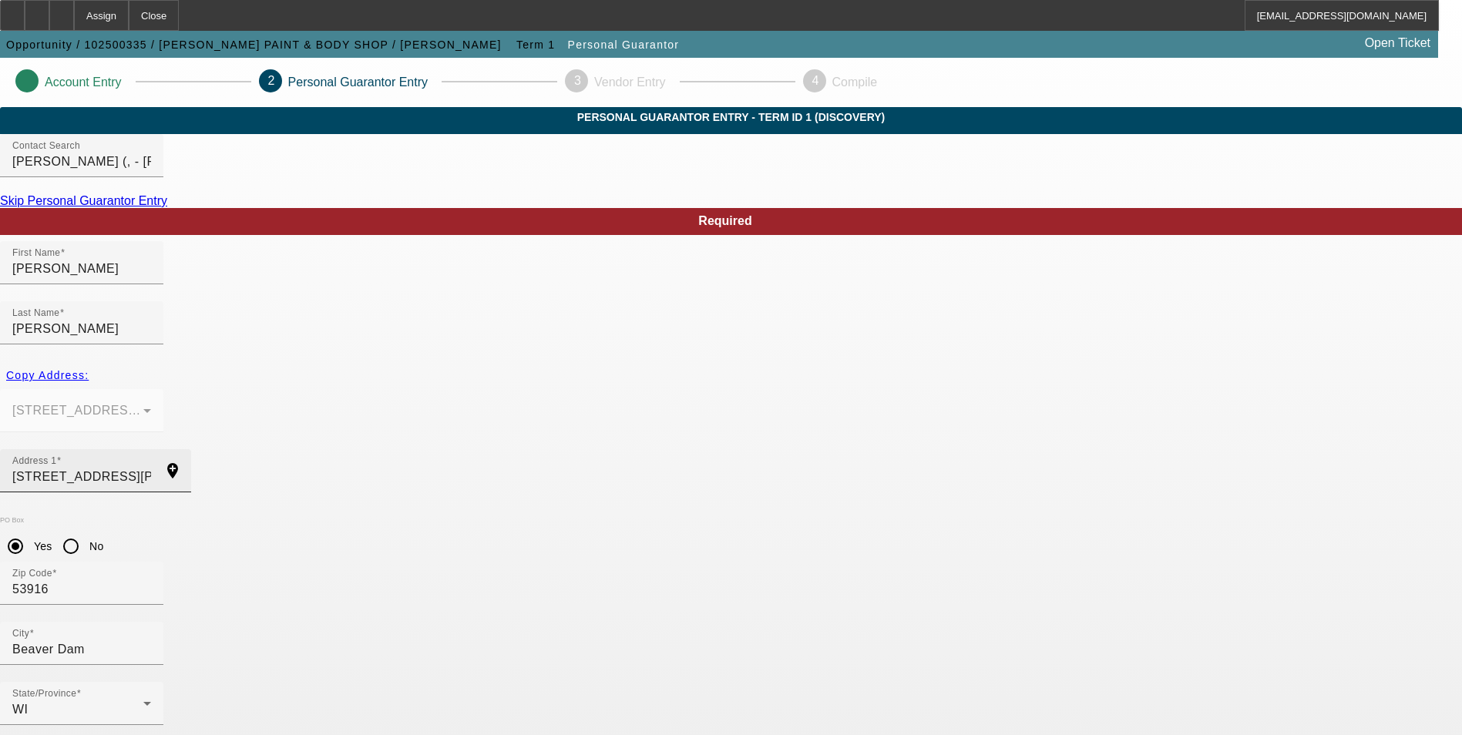
click at [151, 468] on input "325 Haskell Street" at bounding box center [81, 477] width 139 height 18
click at [89, 369] on span "Copy Address:" at bounding box center [47, 375] width 82 height 12
type input "207 S 1st St"
radio input "false"
type input "79521"
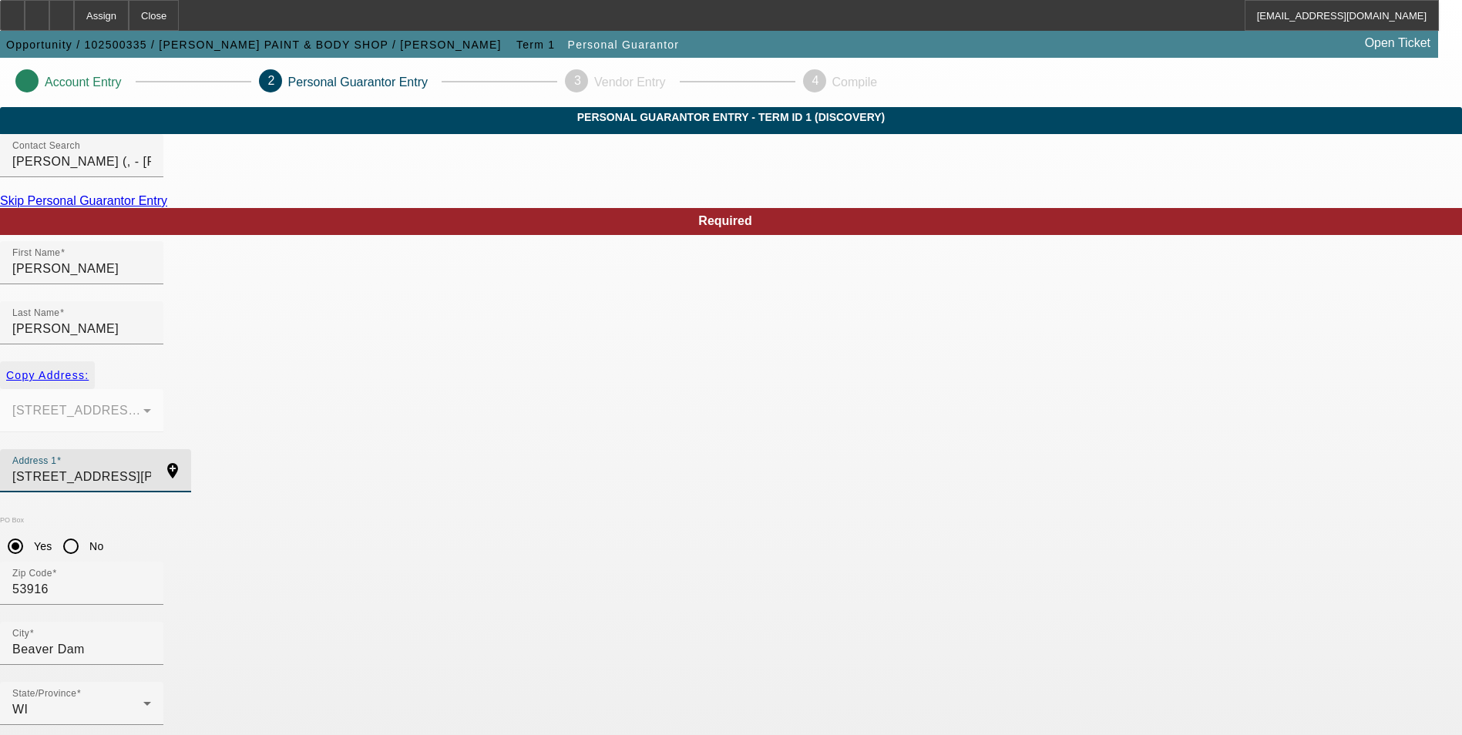
type input "Haskell"
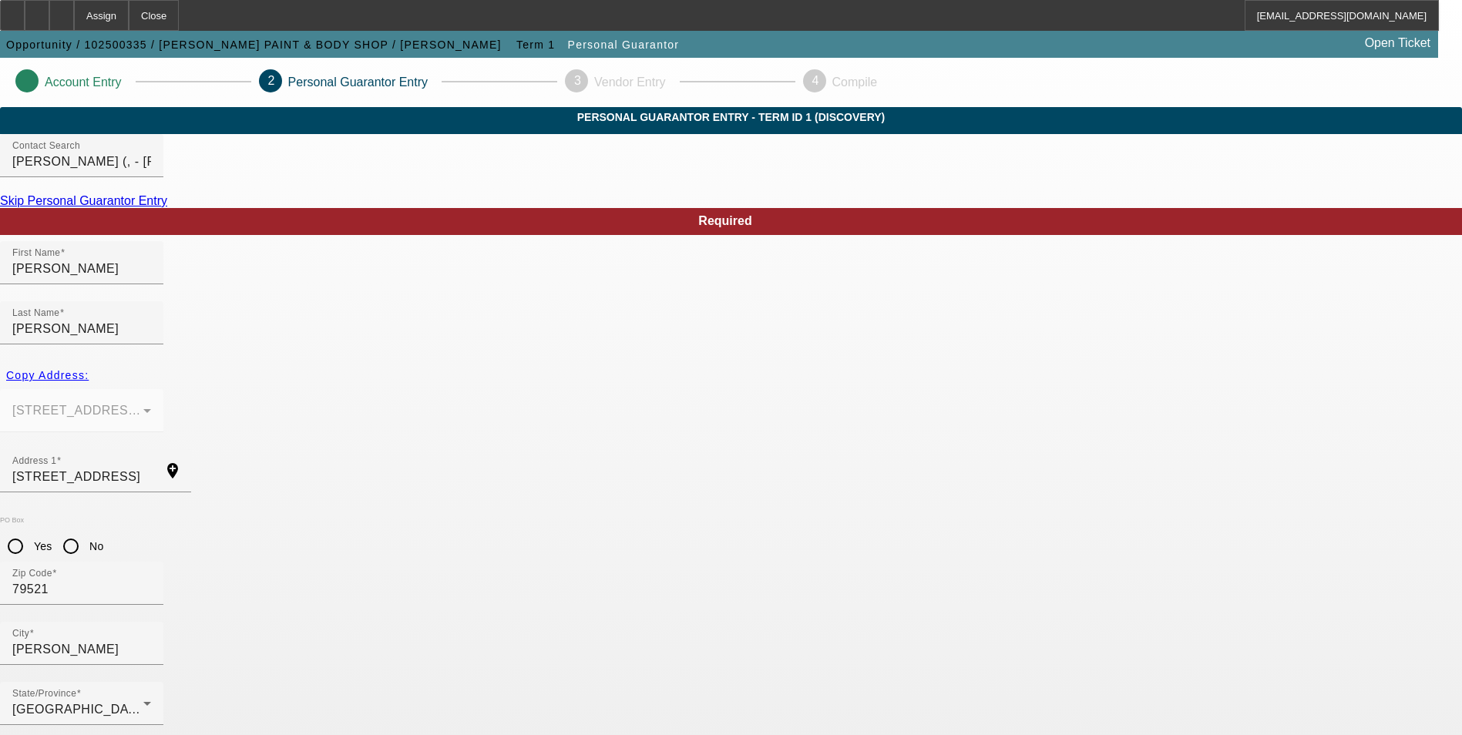
type input "50"
paste input "461-55-6334"
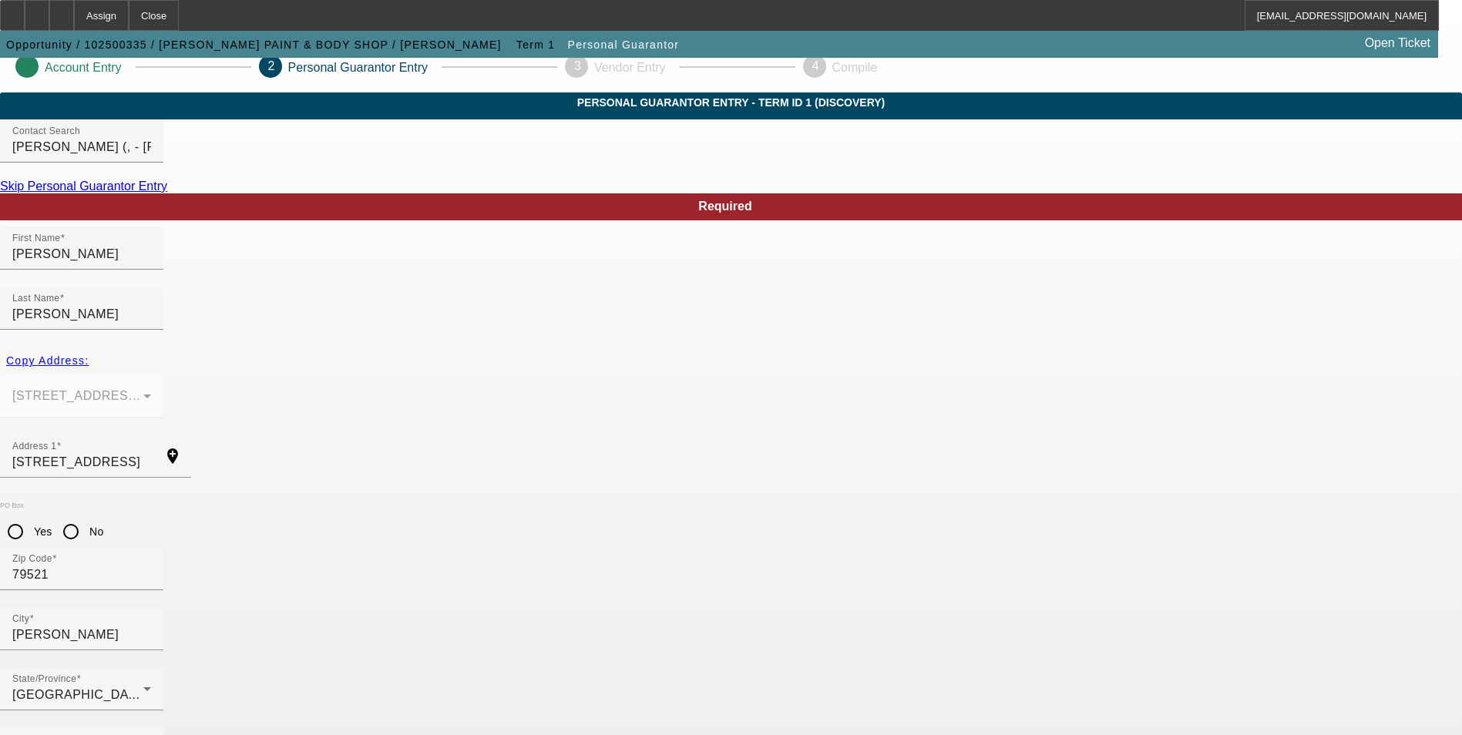
scroll to position [18, 0]
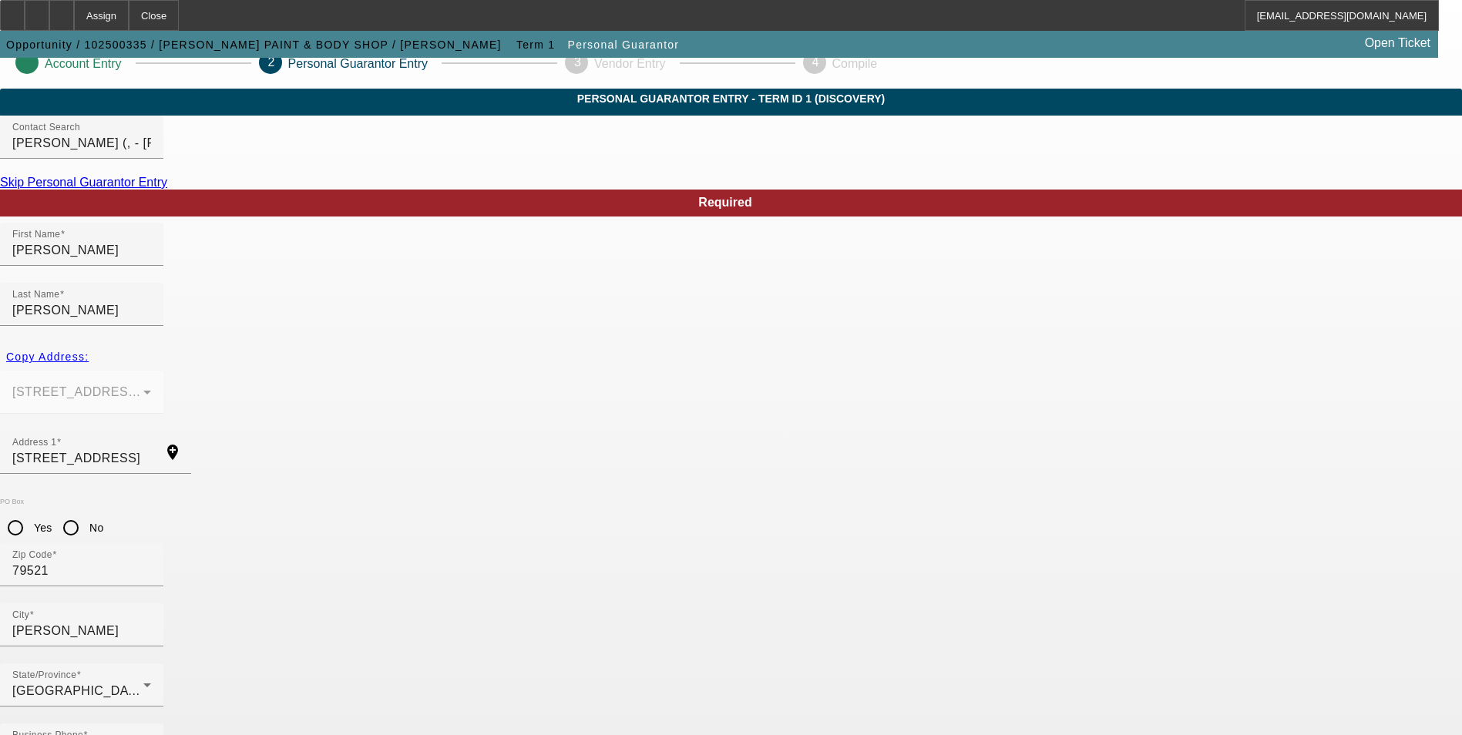
type input "461-55-6334"
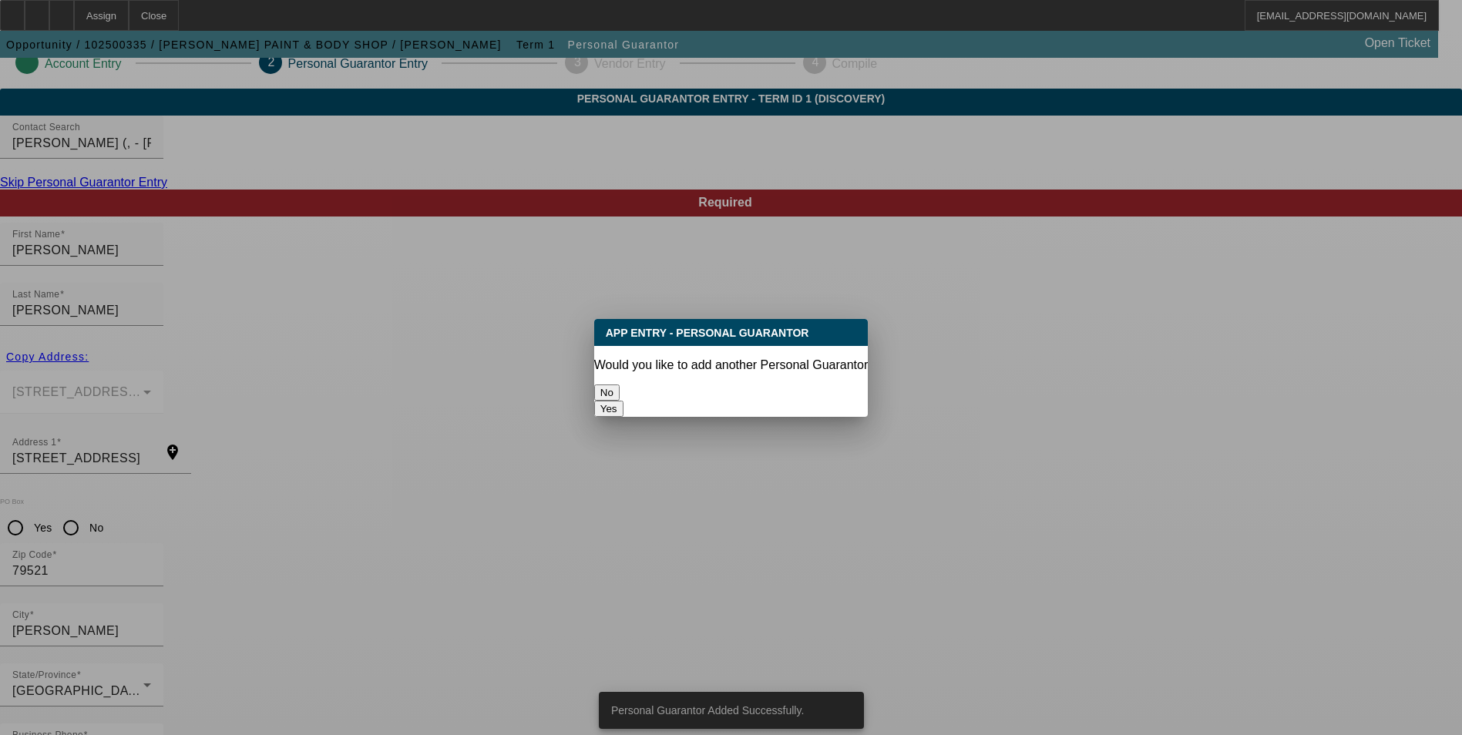
scroll to position [0, 0]
drag, startPoint x: 684, startPoint y: 380, endPoint x: 705, endPoint y: 385, distance: 21.3
click at [620, 385] on button "No" at bounding box center [606, 393] width 25 height 16
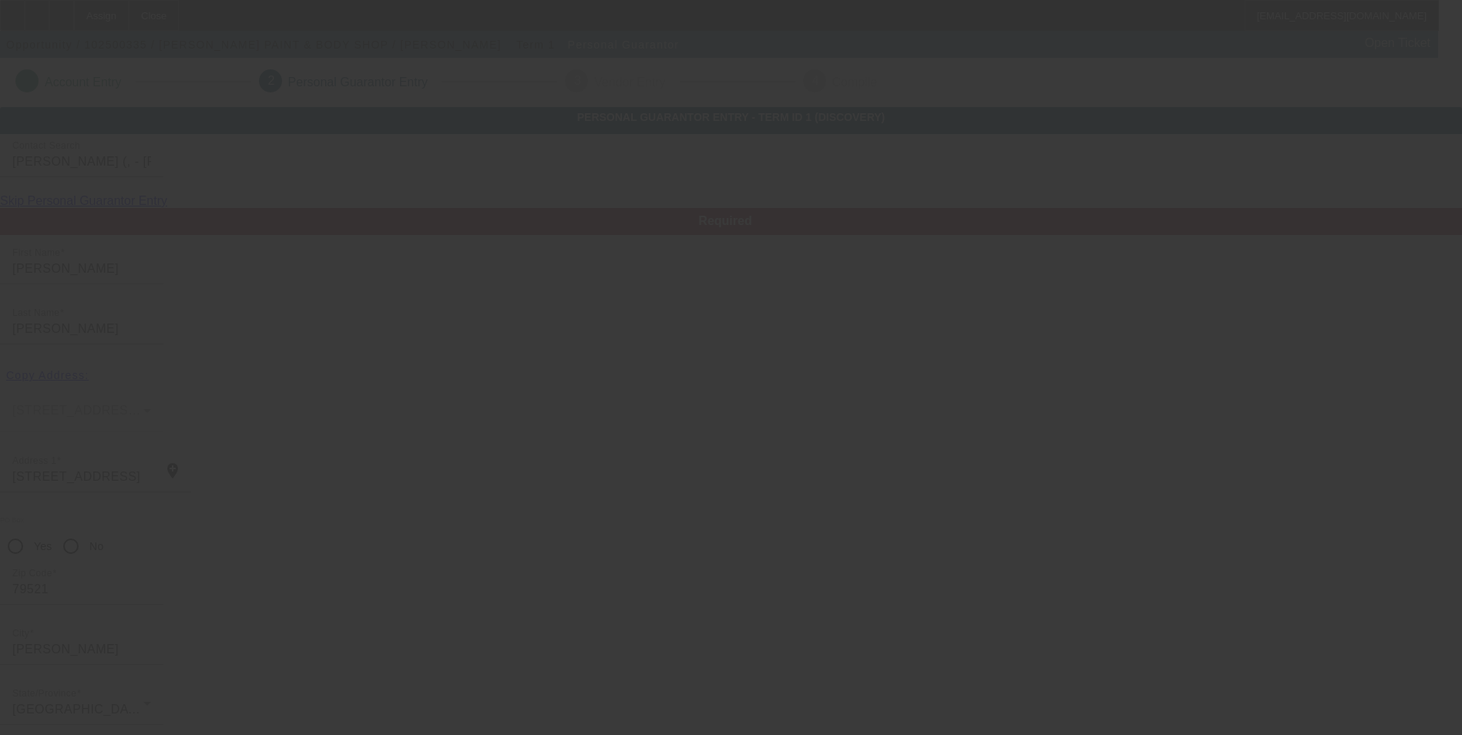
scroll to position [18, 0]
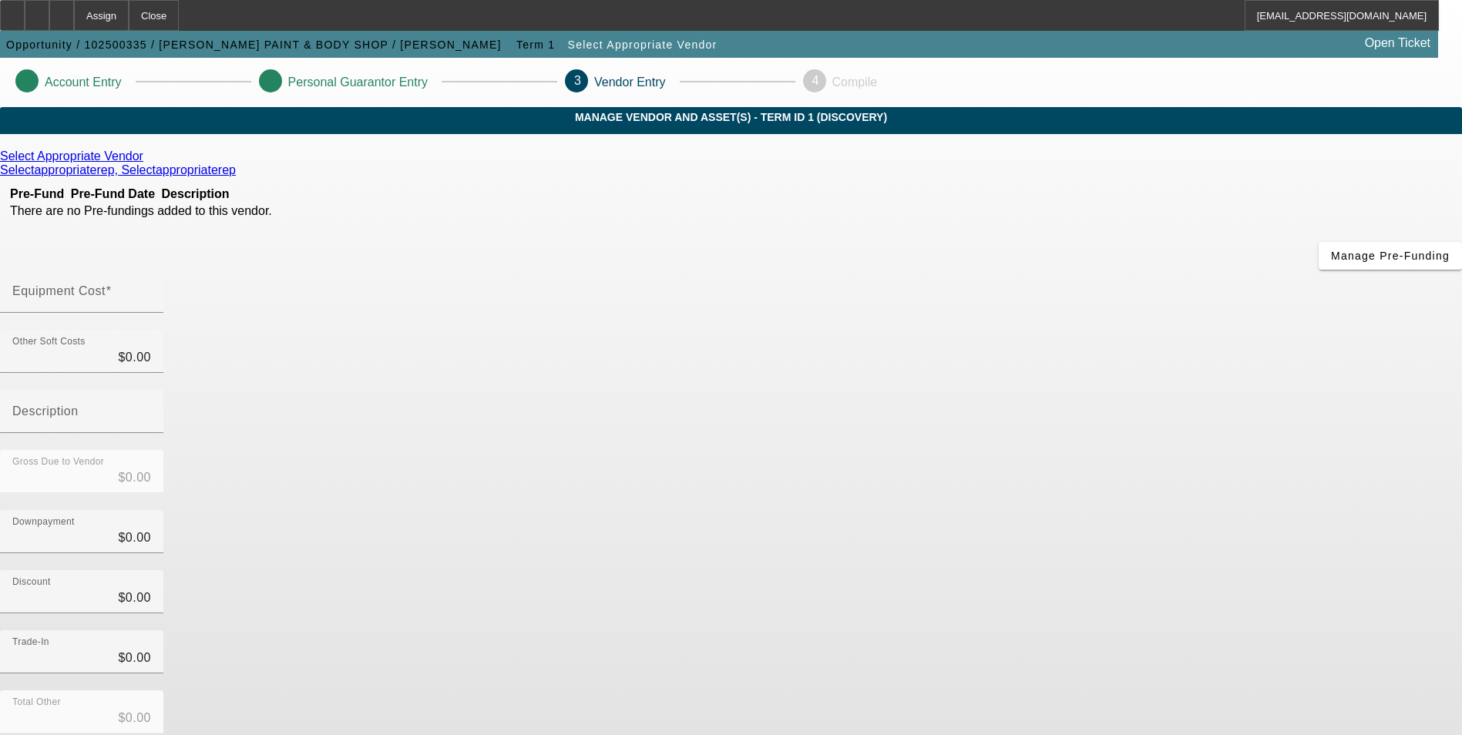
click at [147, 163] on icon at bounding box center [147, 156] width 0 height 13
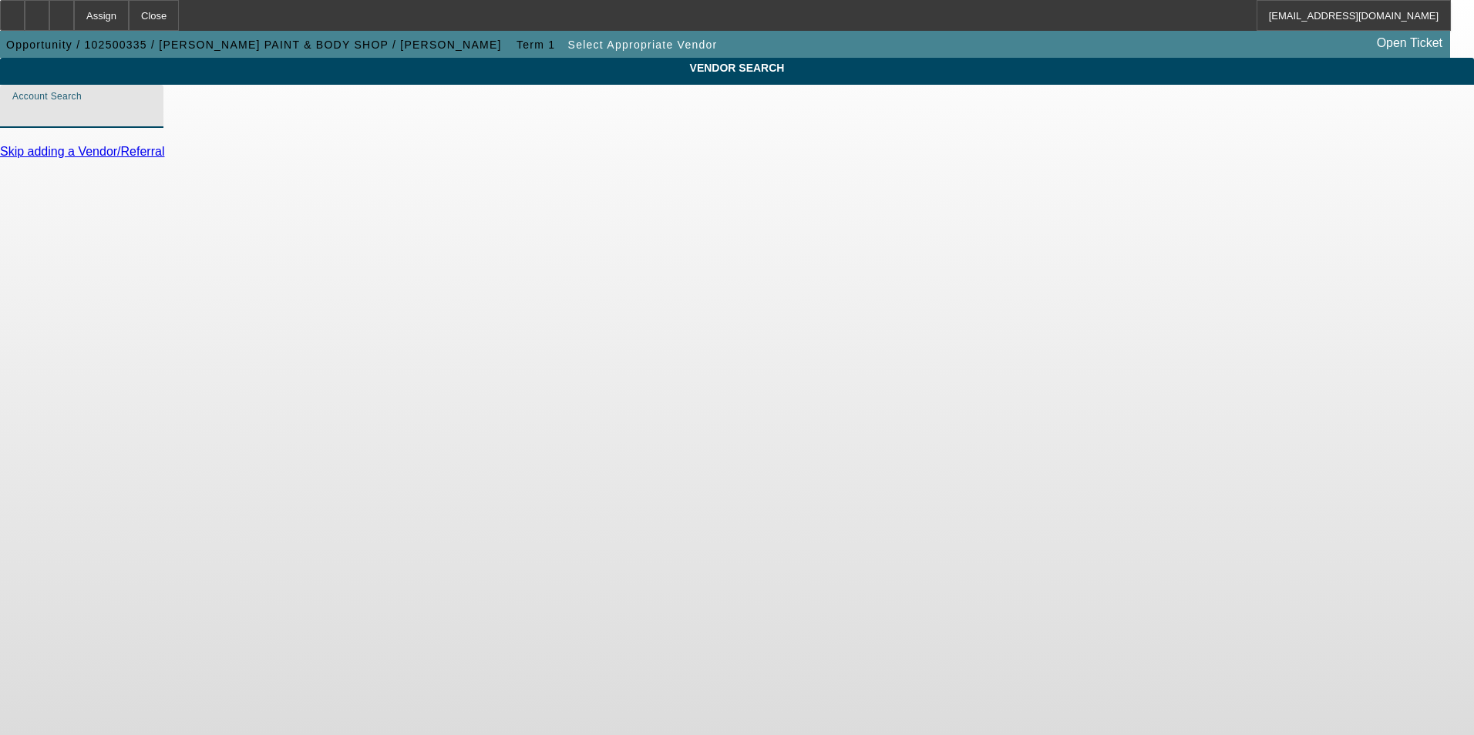
click at [151, 122] on input "Account Search" at bounding box center [81, 112] width 139 height 18
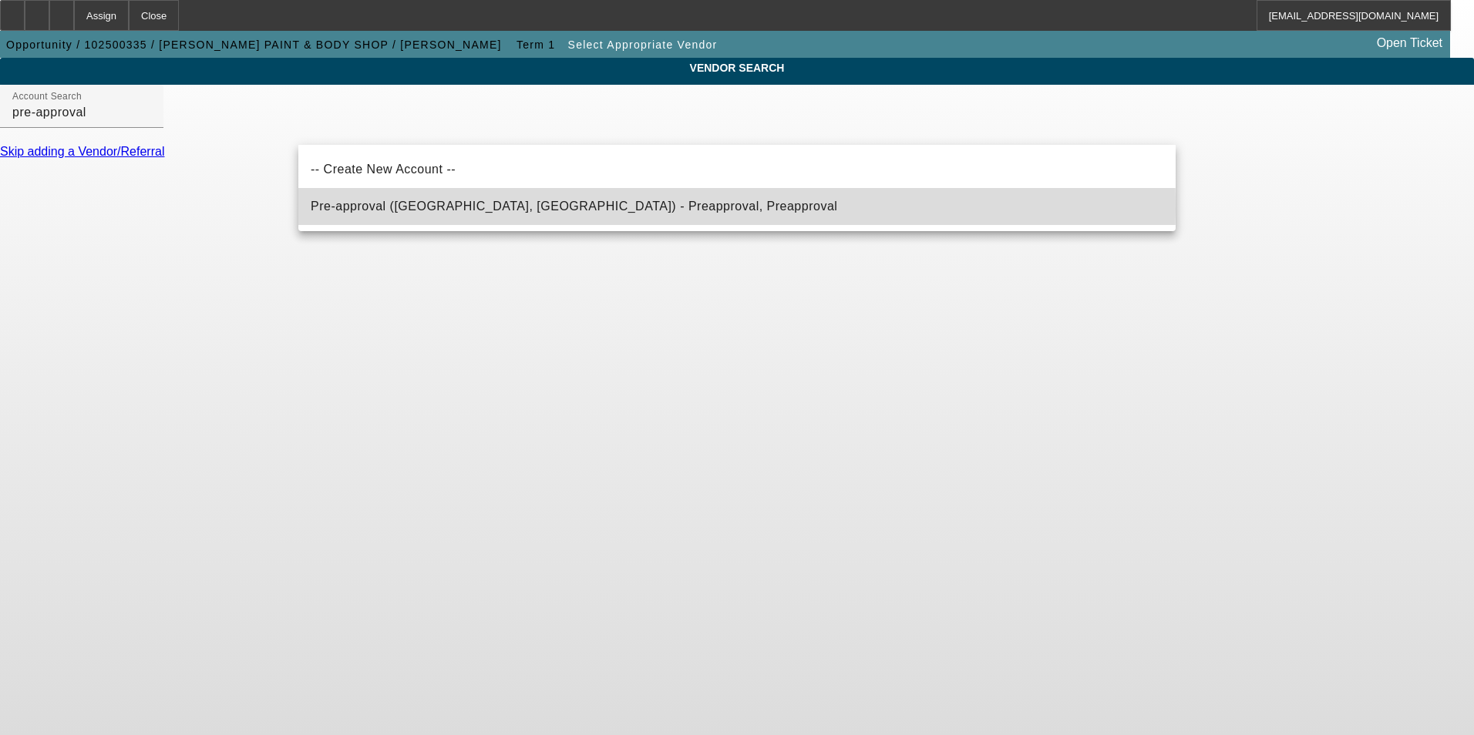
click at [449, 210] on span "Pre-approval (Northbrook, IL) - Preapproval, Preapproval" at bounding box center [574, 206] width 526 height 13
type input "Pre-approval (Northbrook, IL) - Preapproval, Preapproval"
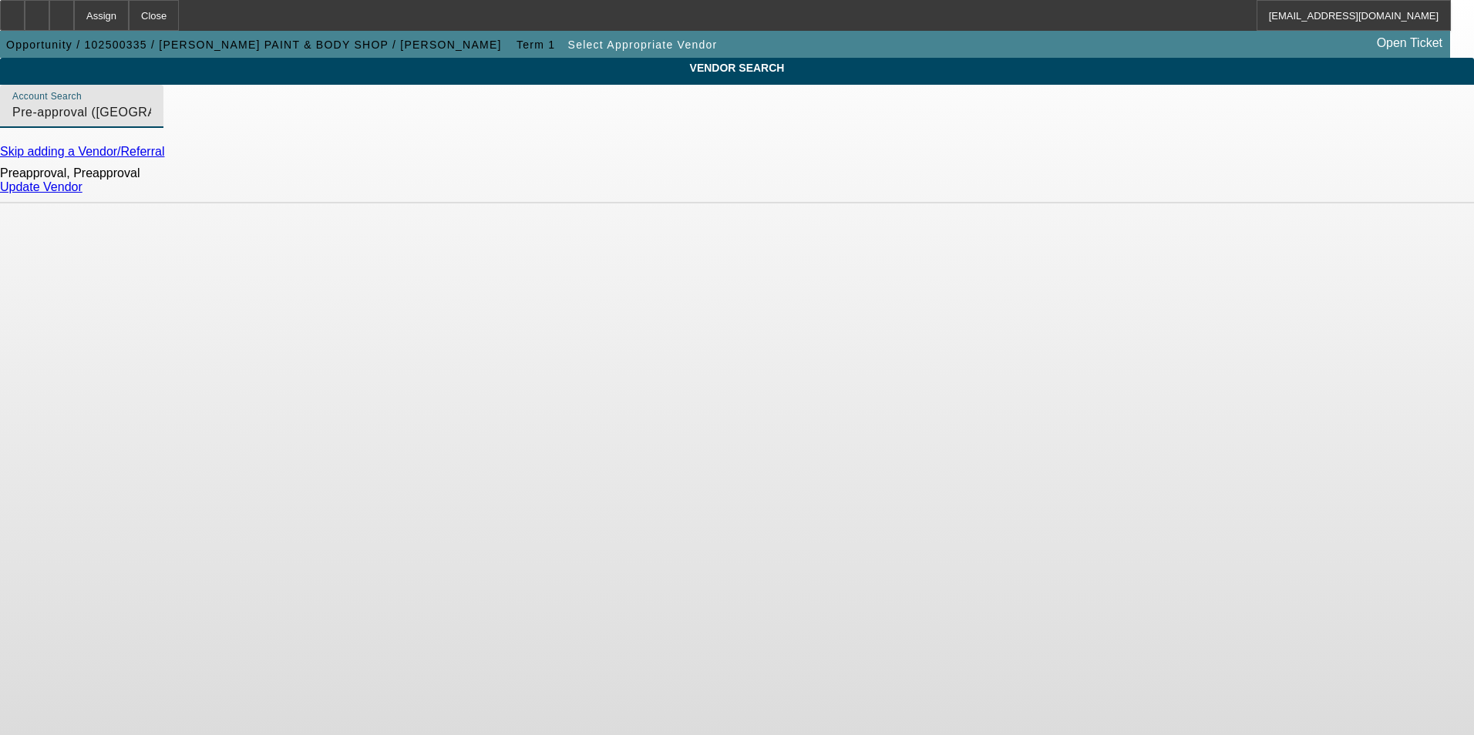
click at [82, 193] on link "Update Vendor" at bounding box center [41, 186] width 82 height 13
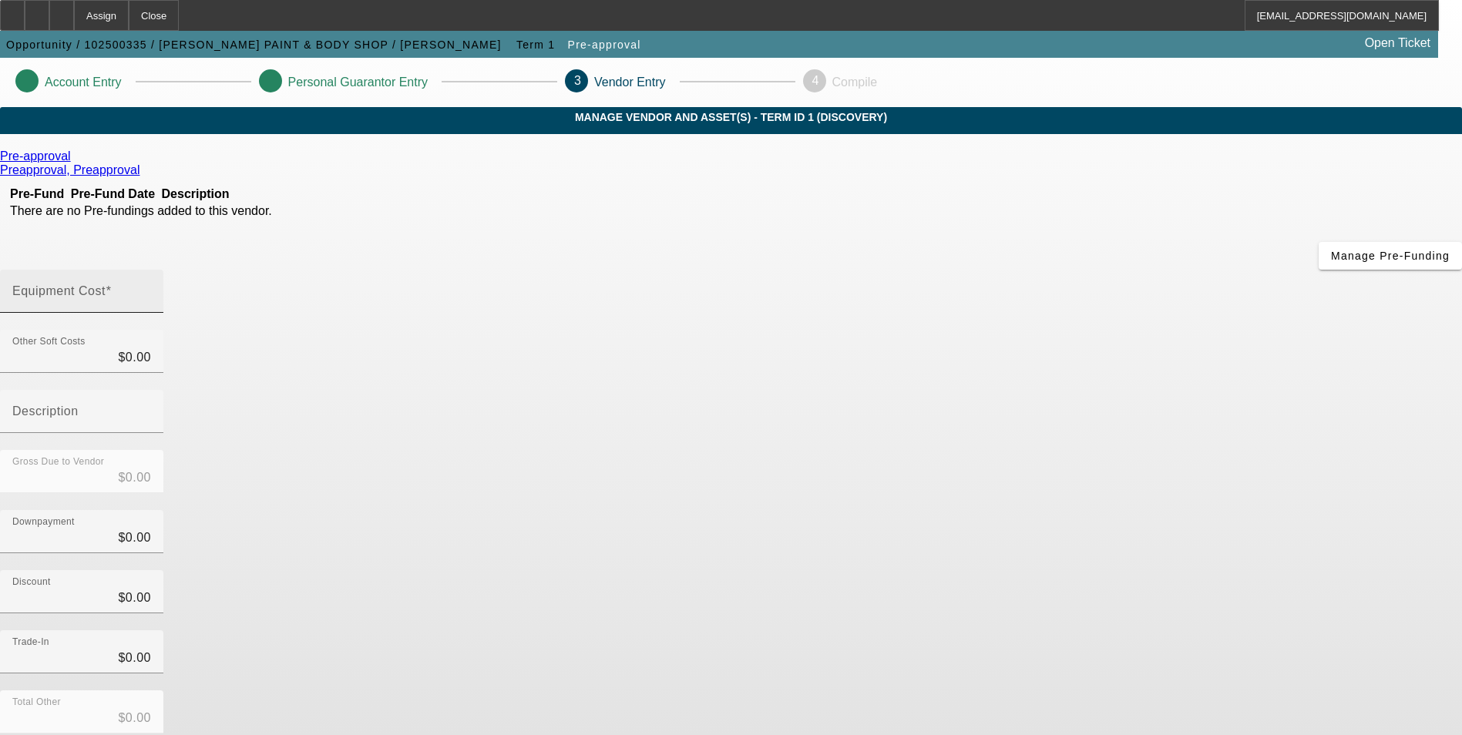
click at [151, 288] on input "Equipment Cost" at bounding box center [81, 297] width 139 height 18
type input "9"
type input "$9.00"
type input "90"
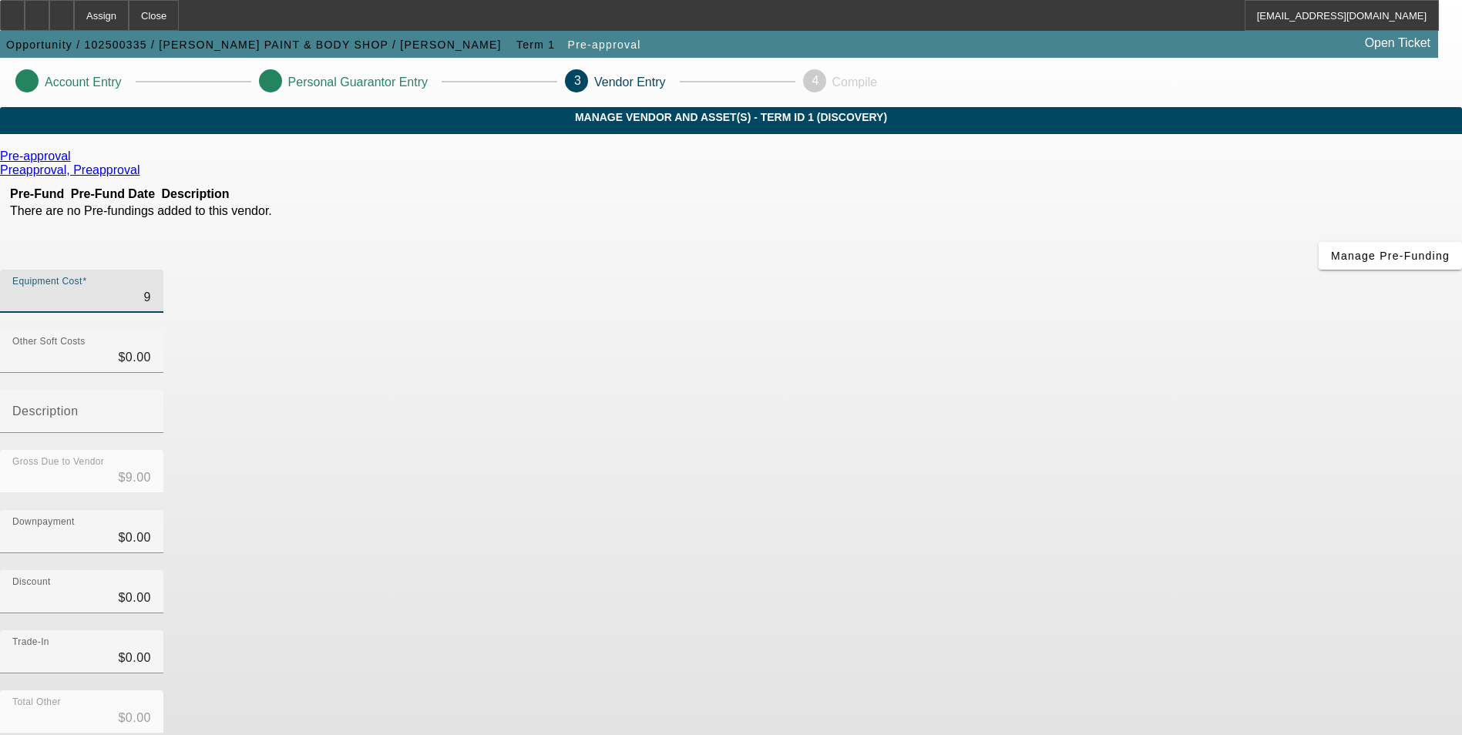
type input "$90.00"
type input "900"
type input "$900.00"
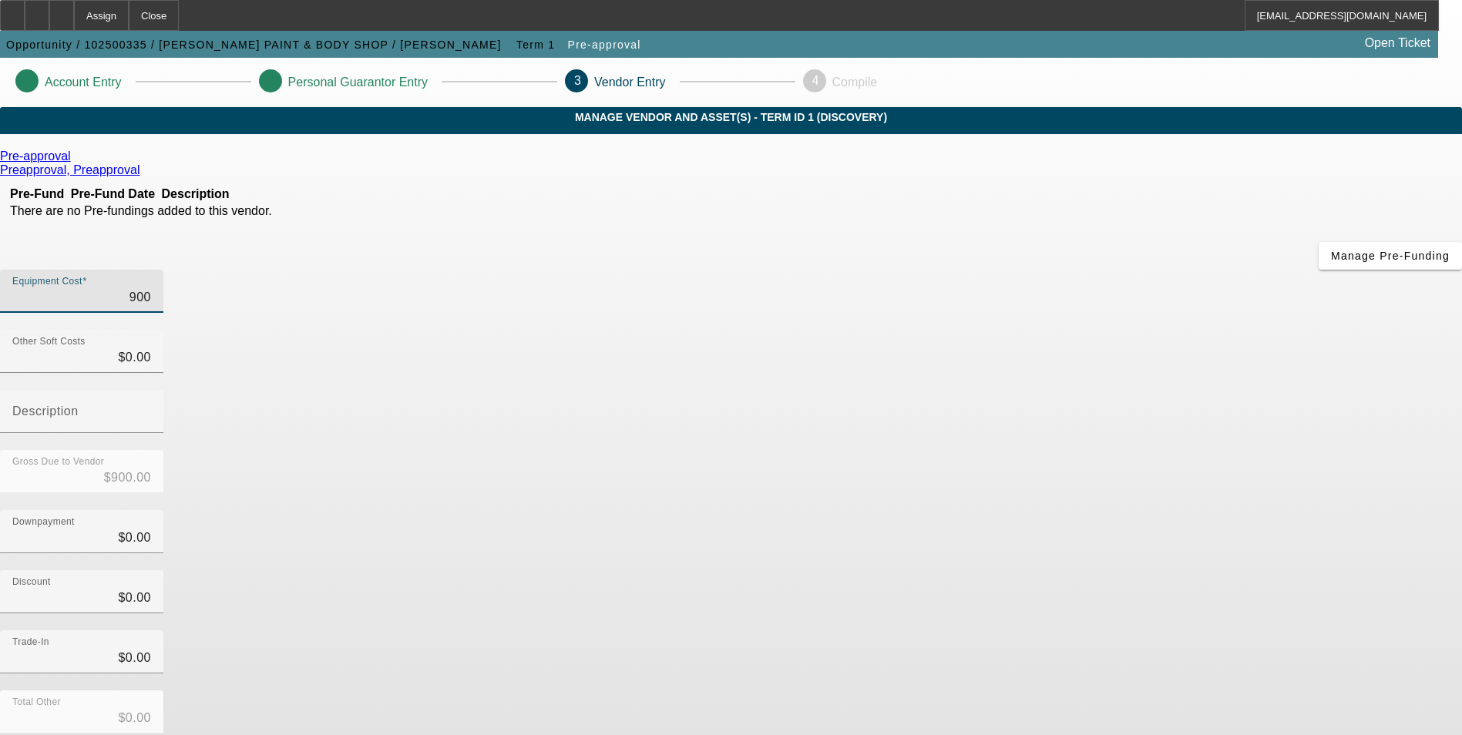
type input "9000"
type input "$9,000.00"
type input "90000"
type input "$90,000.00"
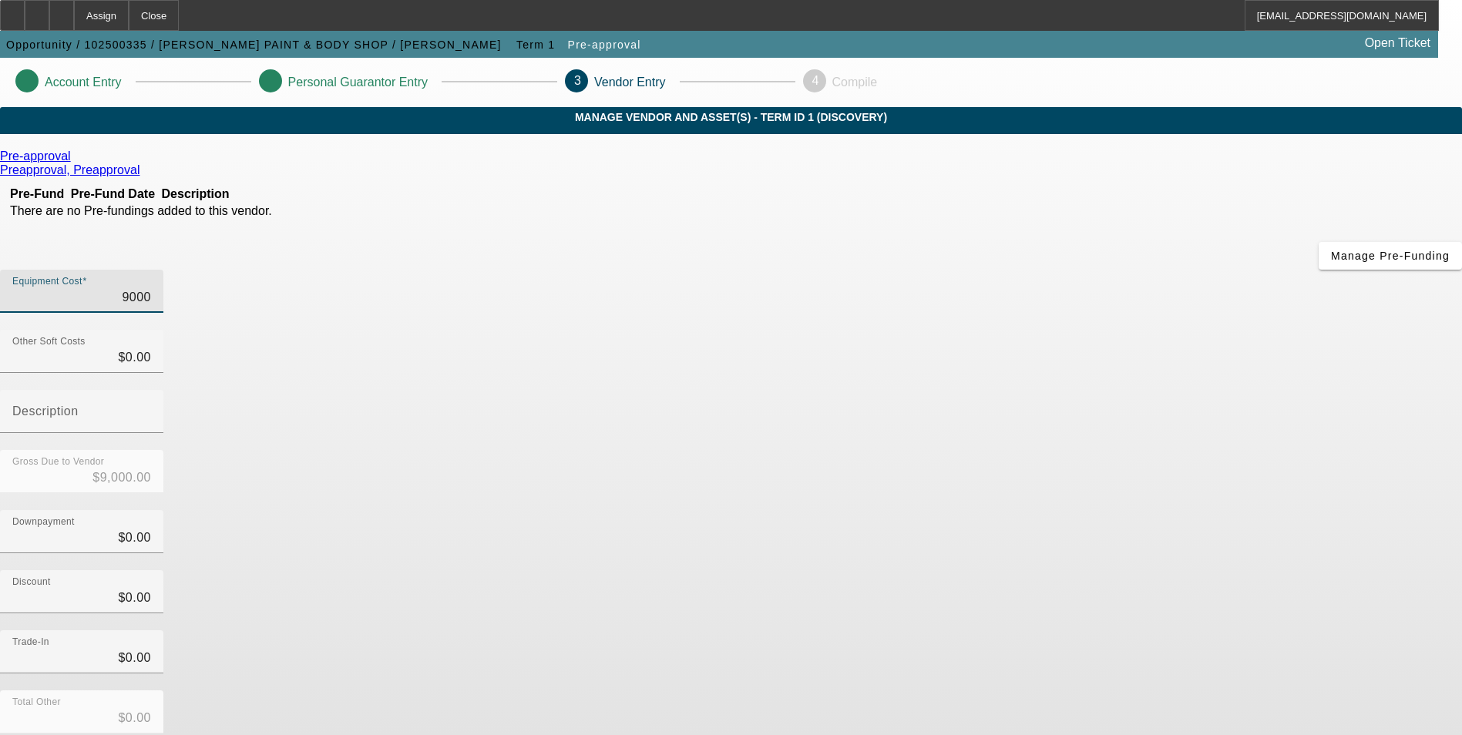
type input "$90,000.00"
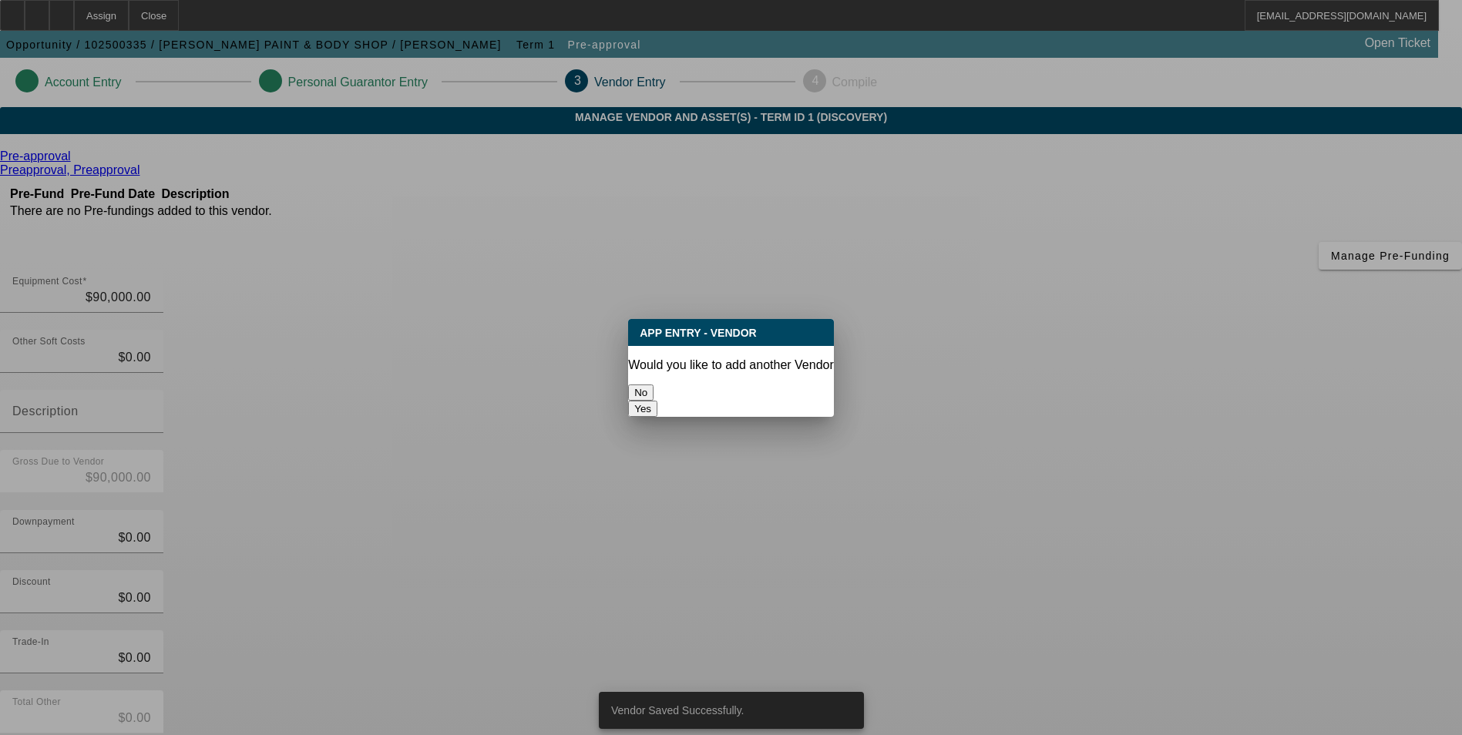
click at [654, 385] on button "No" at bounding box center [640, 393] width 25 height 16
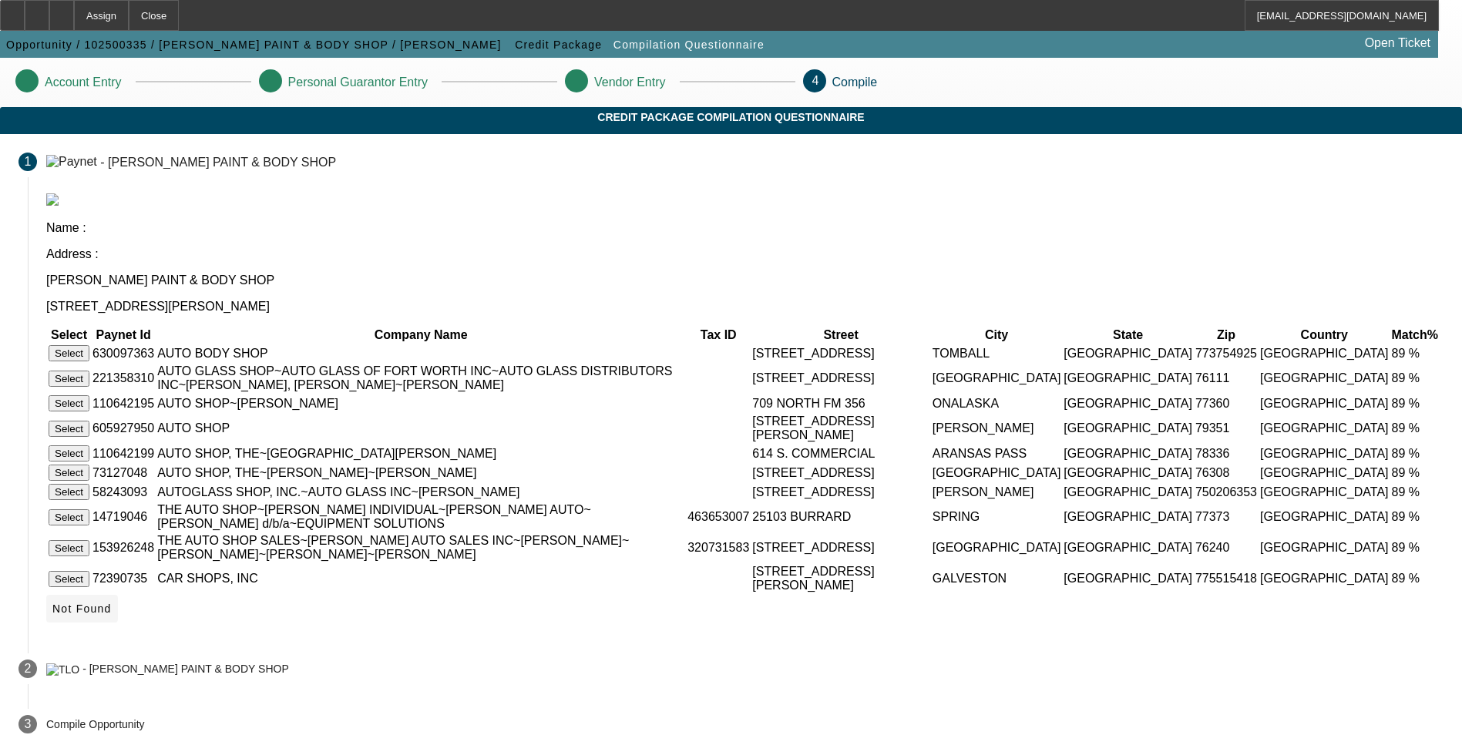
click at [112, 607] on span "Not Found" at bounding box center [81, 609] width 59 height 12
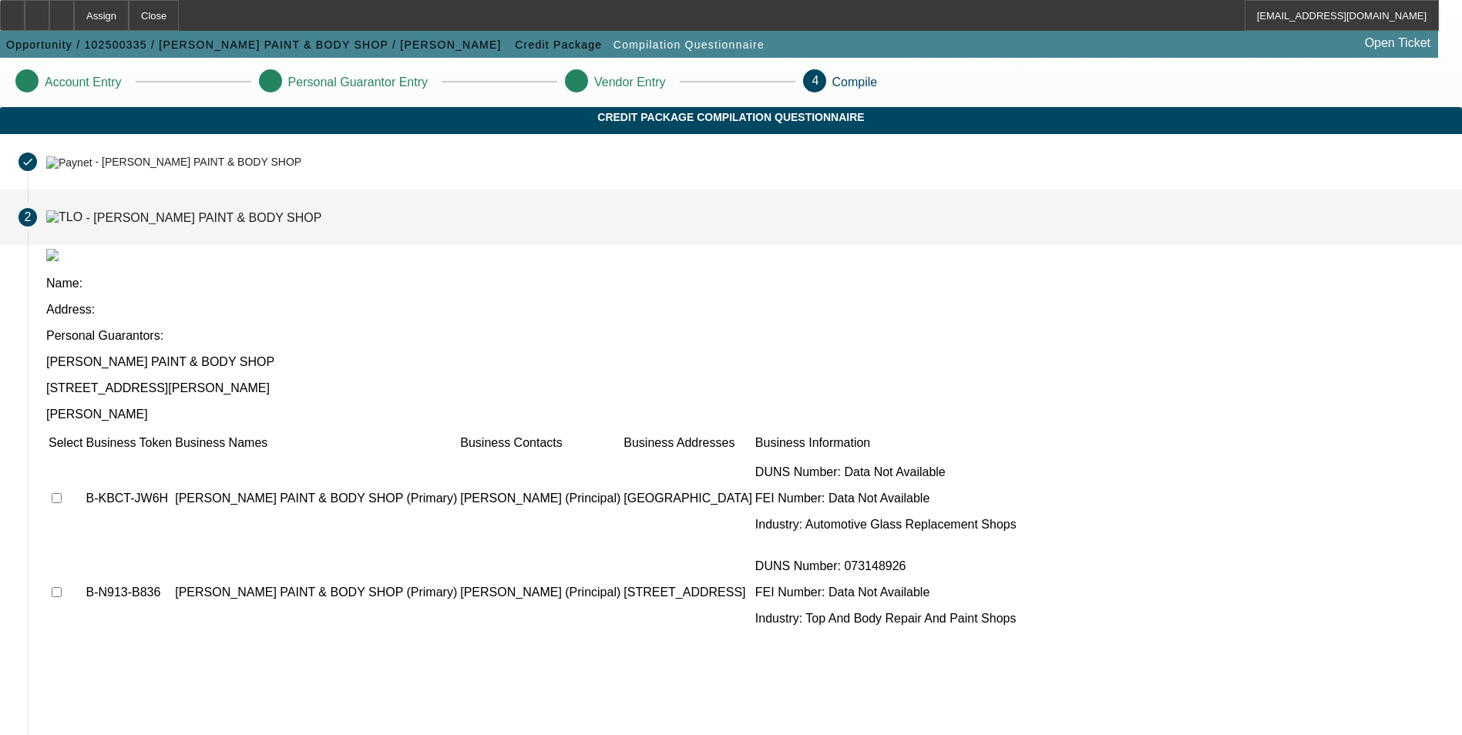
click at [62, 493] on input "checkbox" at bounding box center [57, 498] width 10 height 10
checkbox input "true"
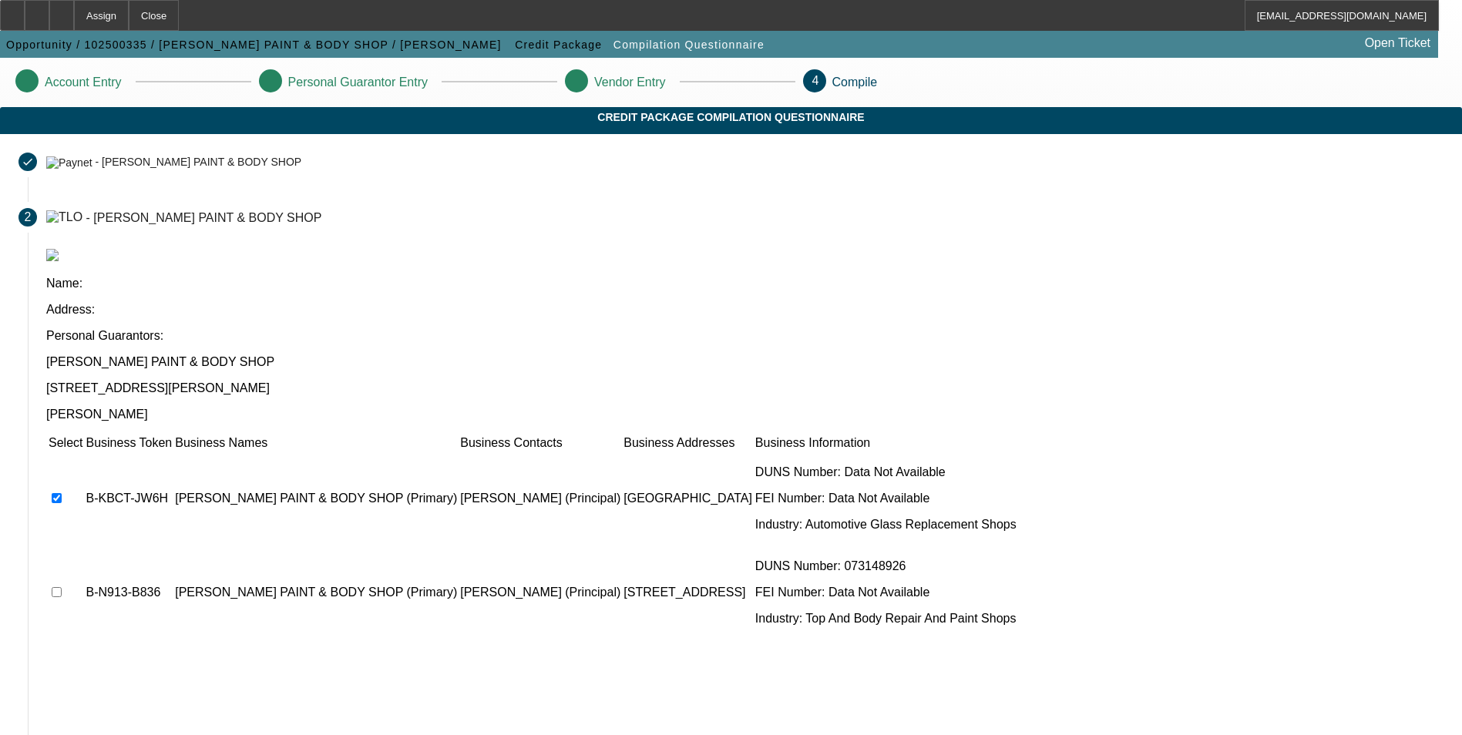
click at [62, 587] on input "checkbox" at bounding box center [57, 592] width 10 height 10
checkbox input "true"
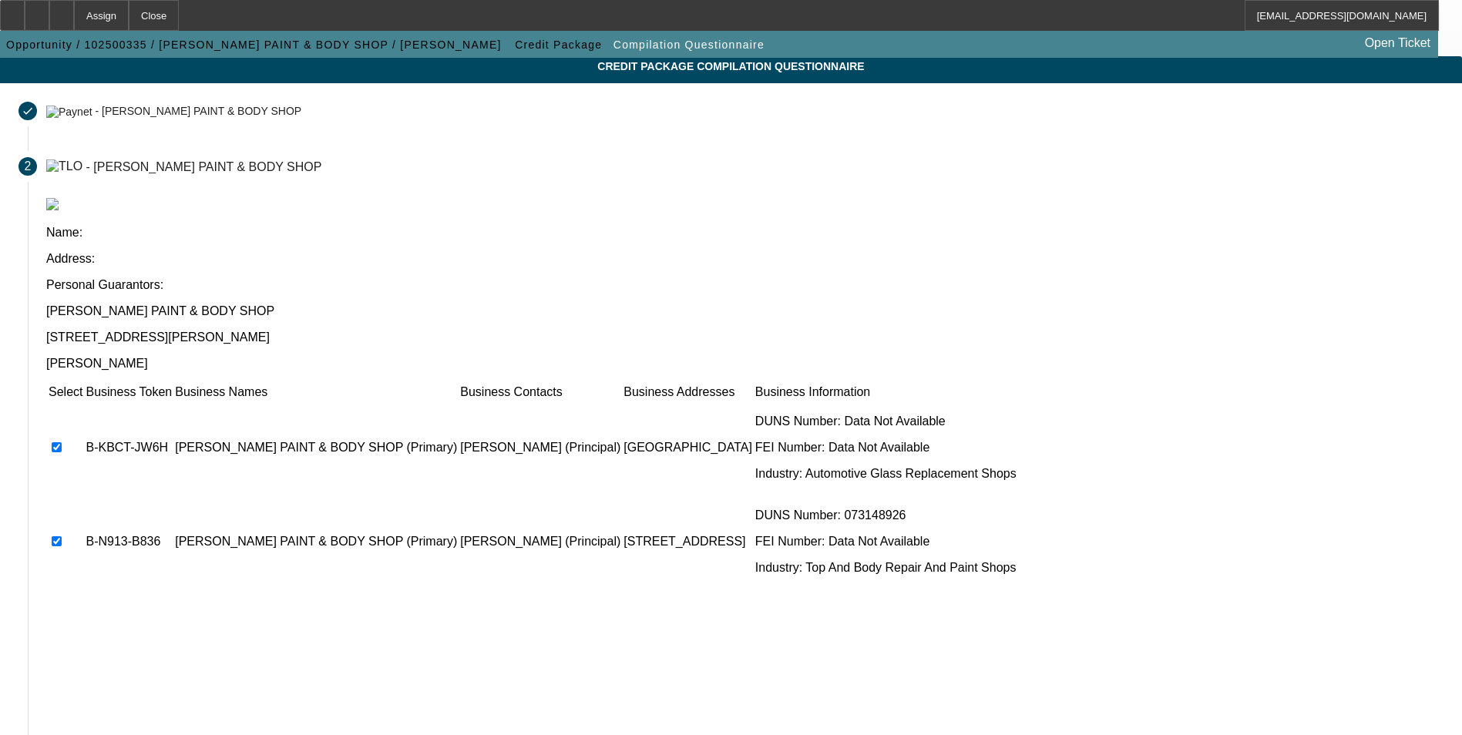
scroll to position [117, 0]
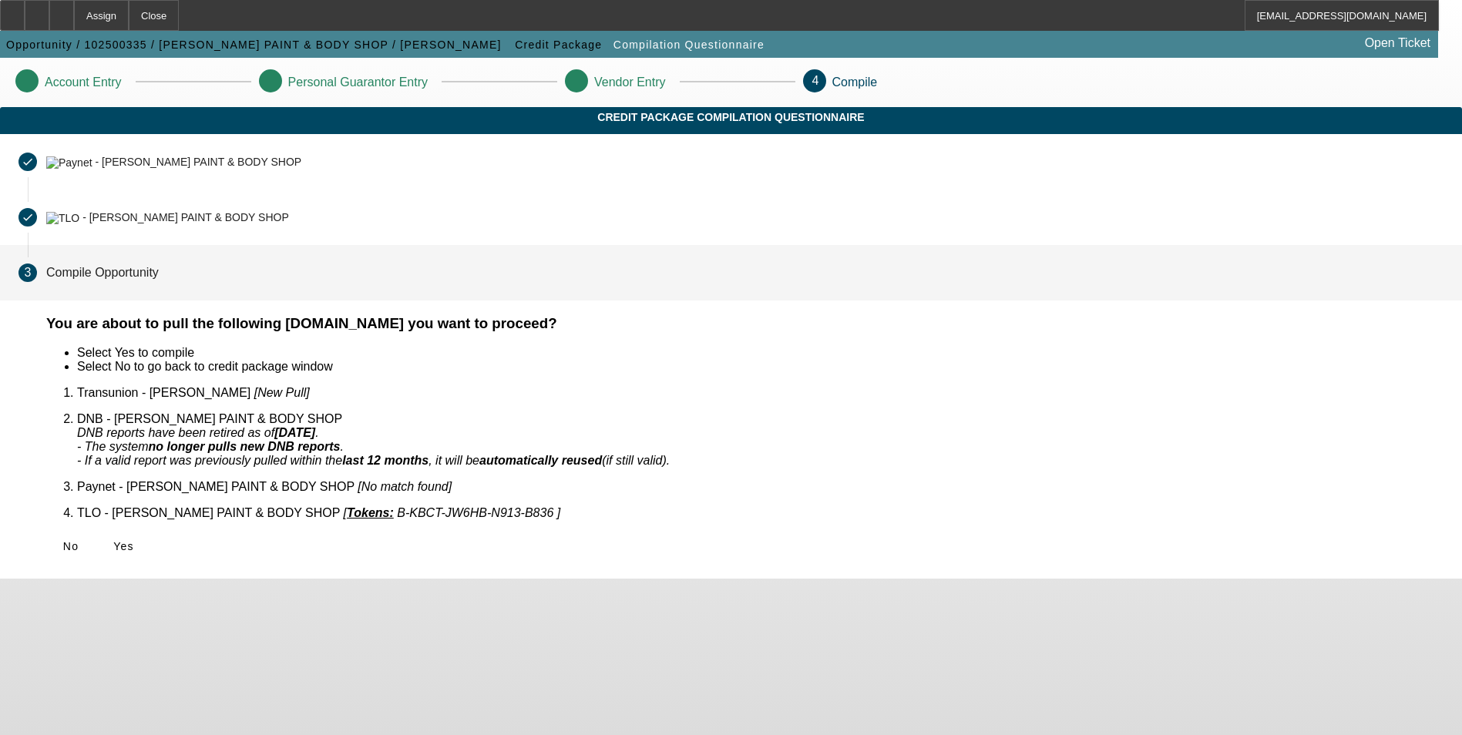
scroll to position [0, 0]
click at [134, 540] on span "Yes" at bounding box center [123, 546] width 21 height 12
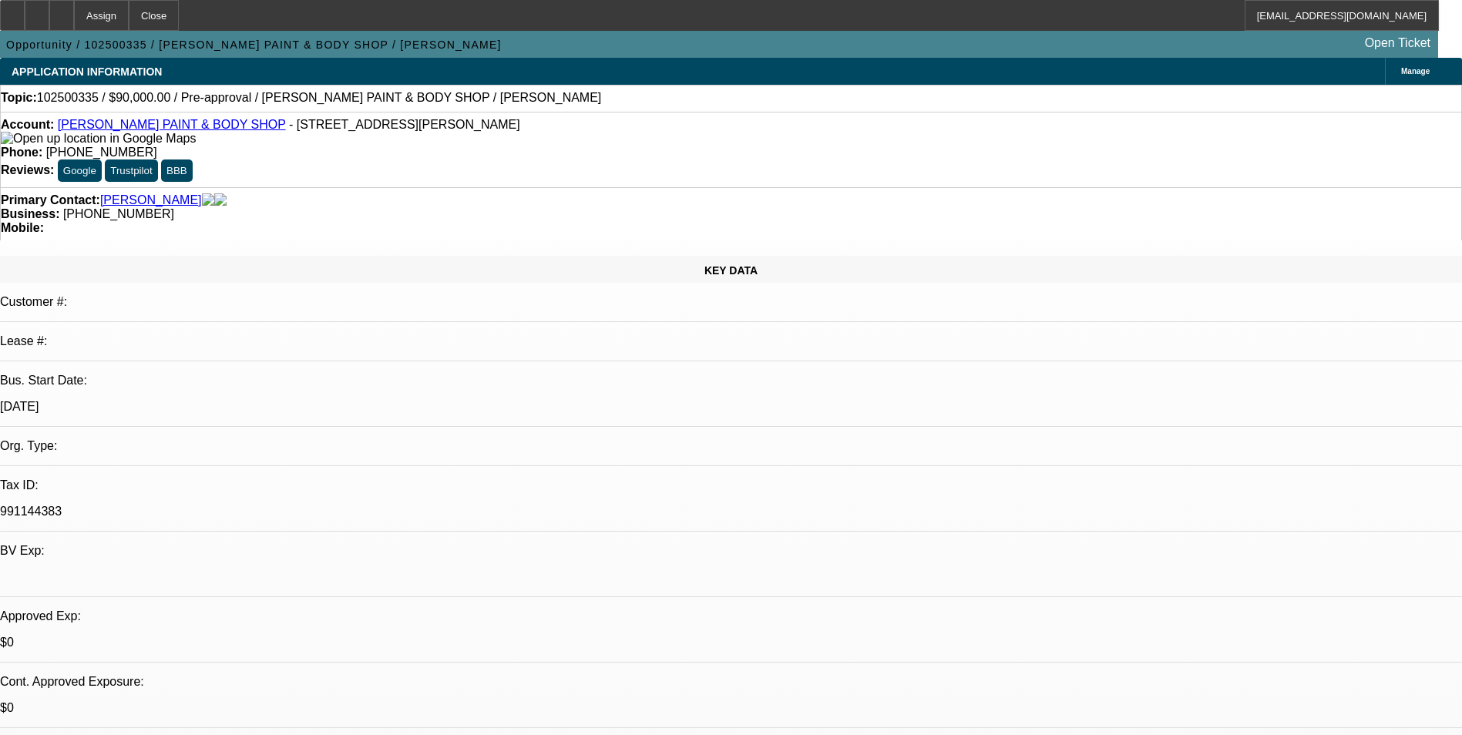
select select "0"
select select "2"
select select "0.1"
select select "4"
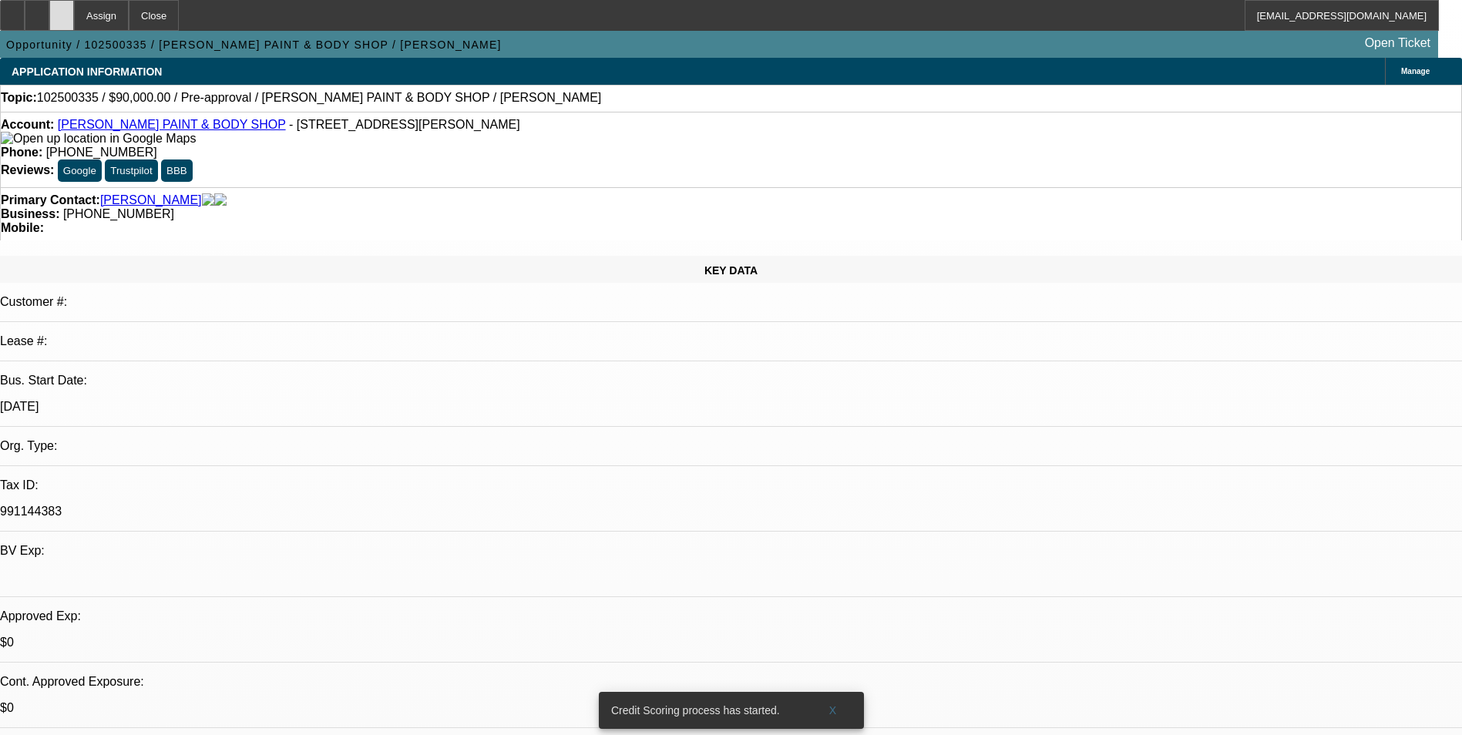
click at [74, 14] on div at bounding box center [61, 15] width 25 height 31
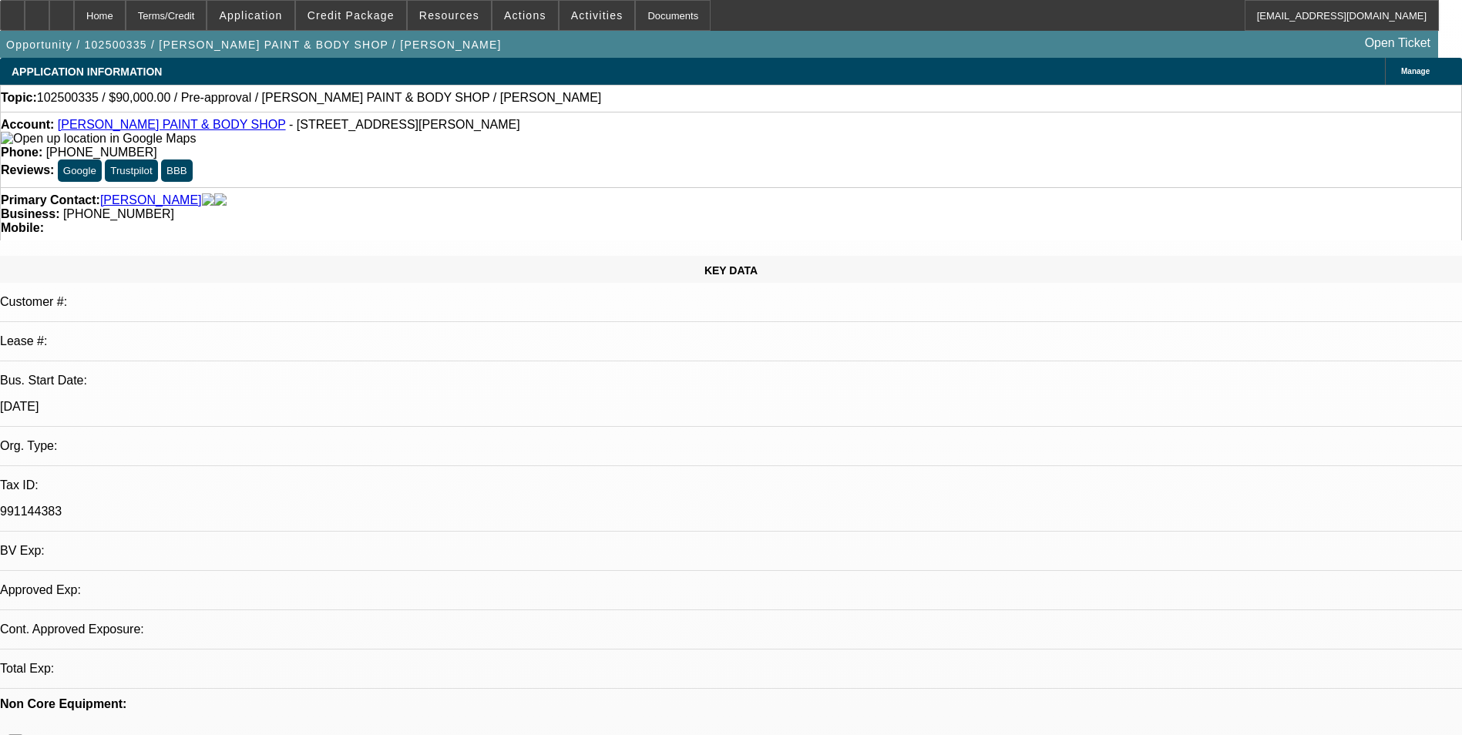
select select "0"
select select "2"
select select "0.1"
select select "4"
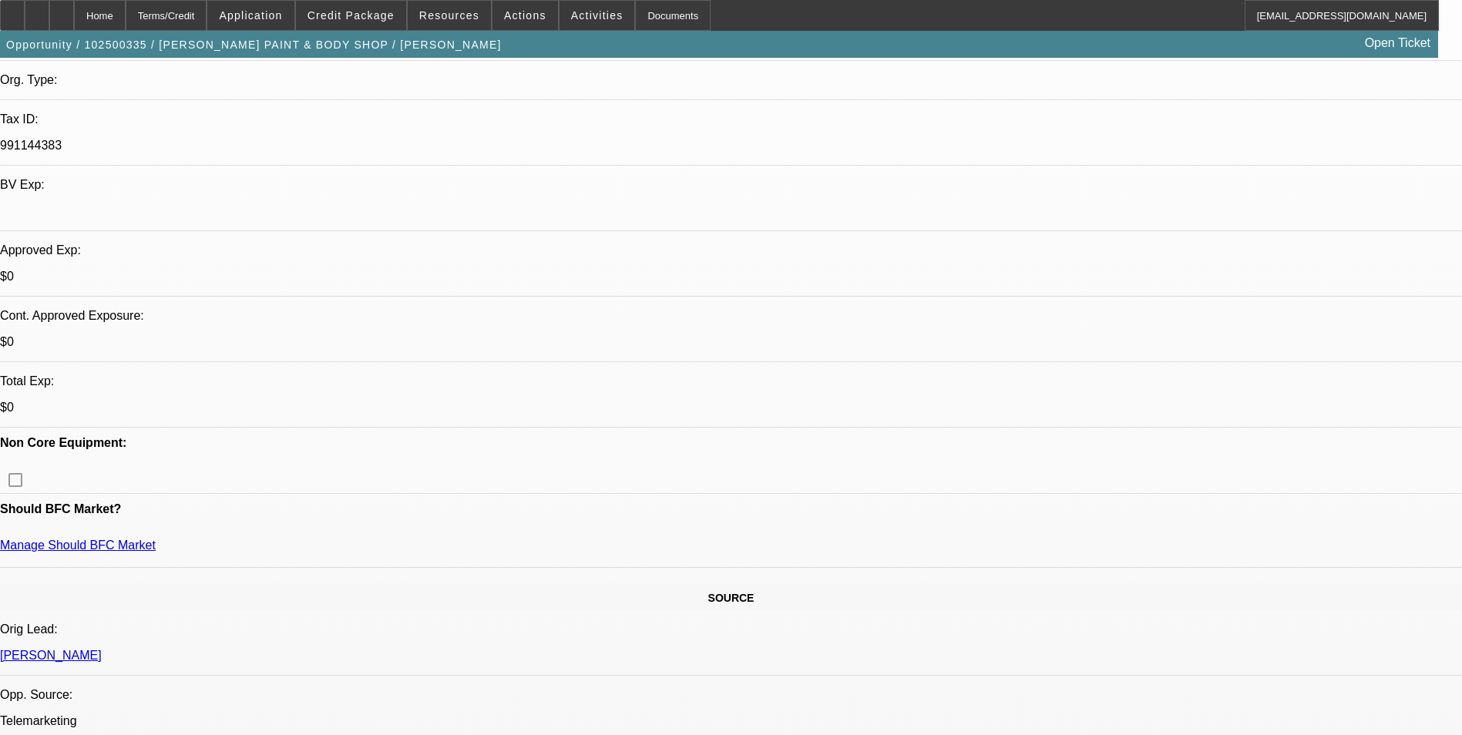
scroll to position [77, 0]
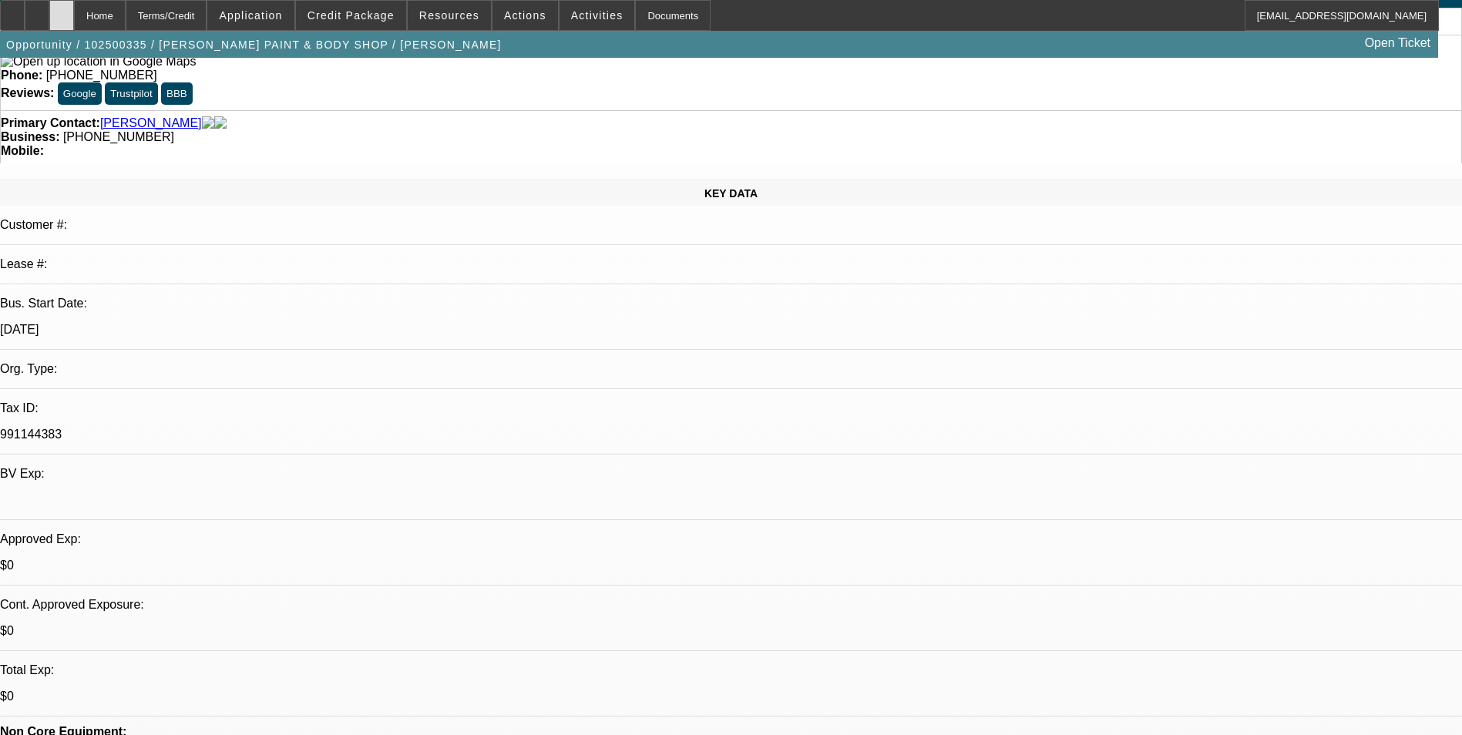
click at [74, 12] on div at bounding box center [61, 15] width 25 height 31
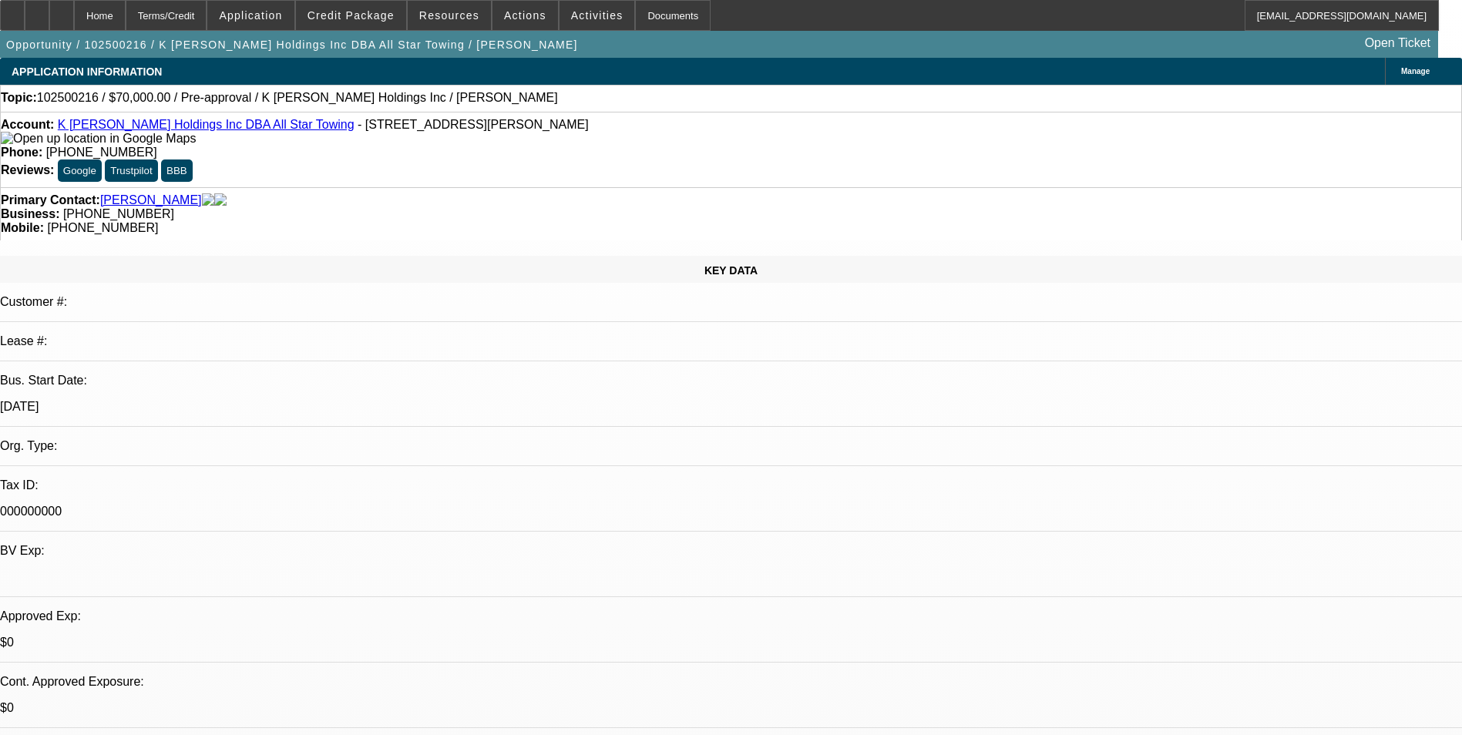
select select "0"
select select "2"
select select "0.1"
select select "4"
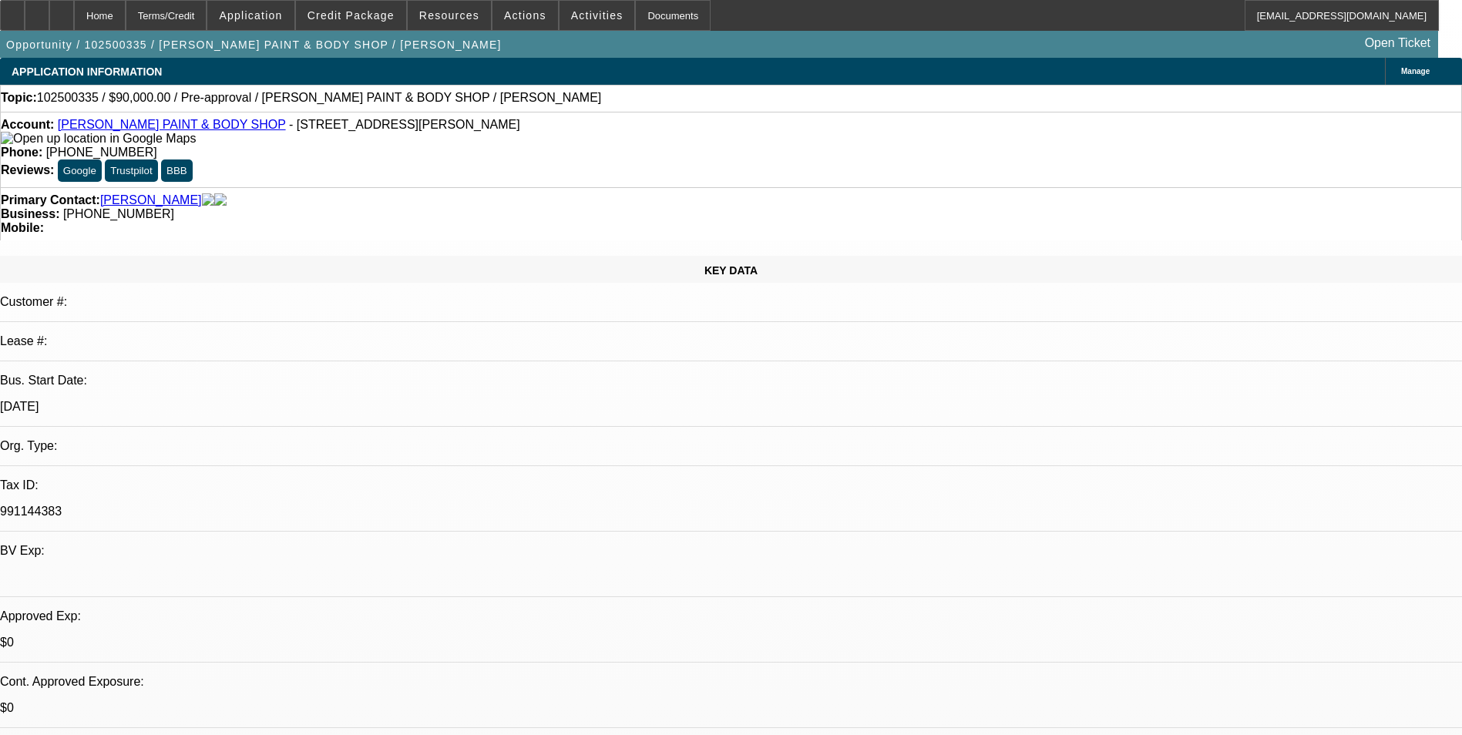
select select "0"
select select "2"
select select "0.1"
select select "4"
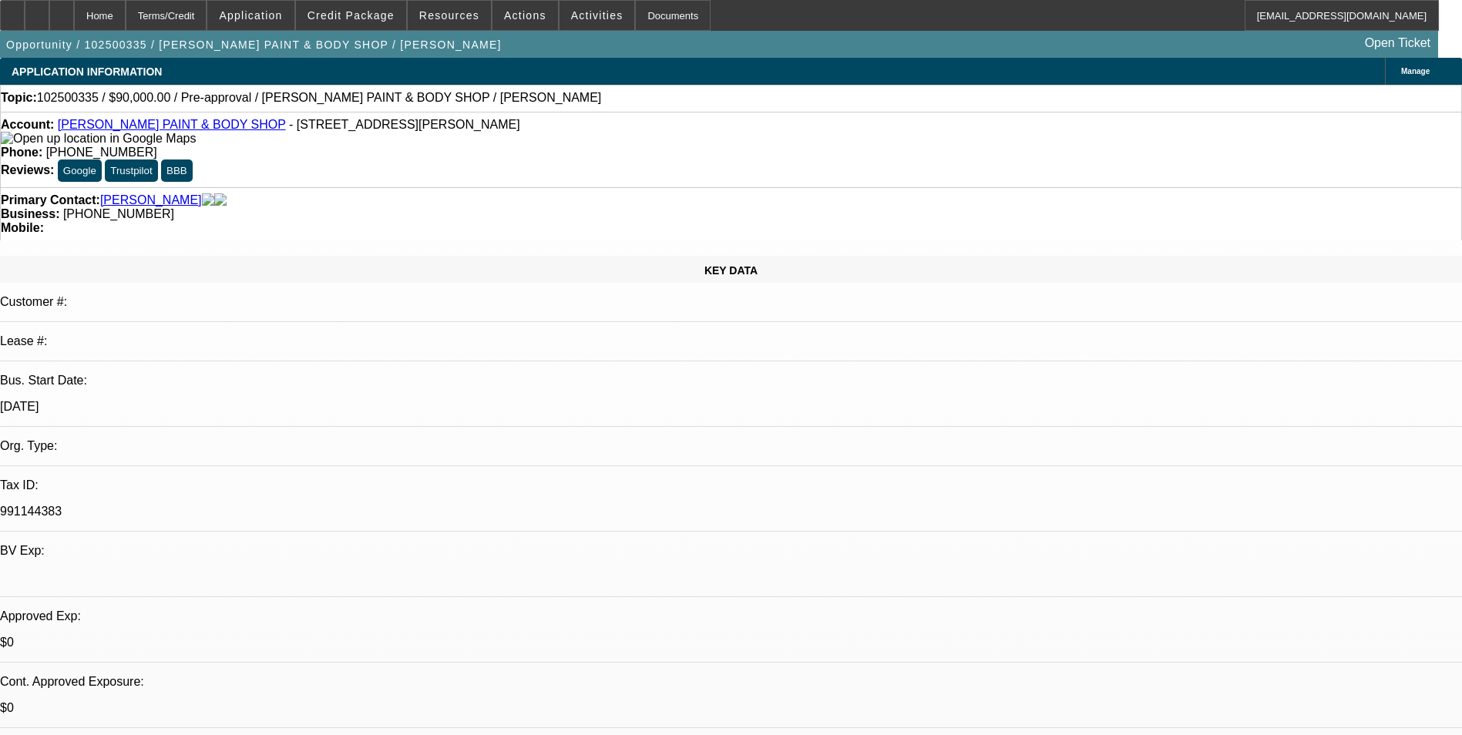
radio input "true"
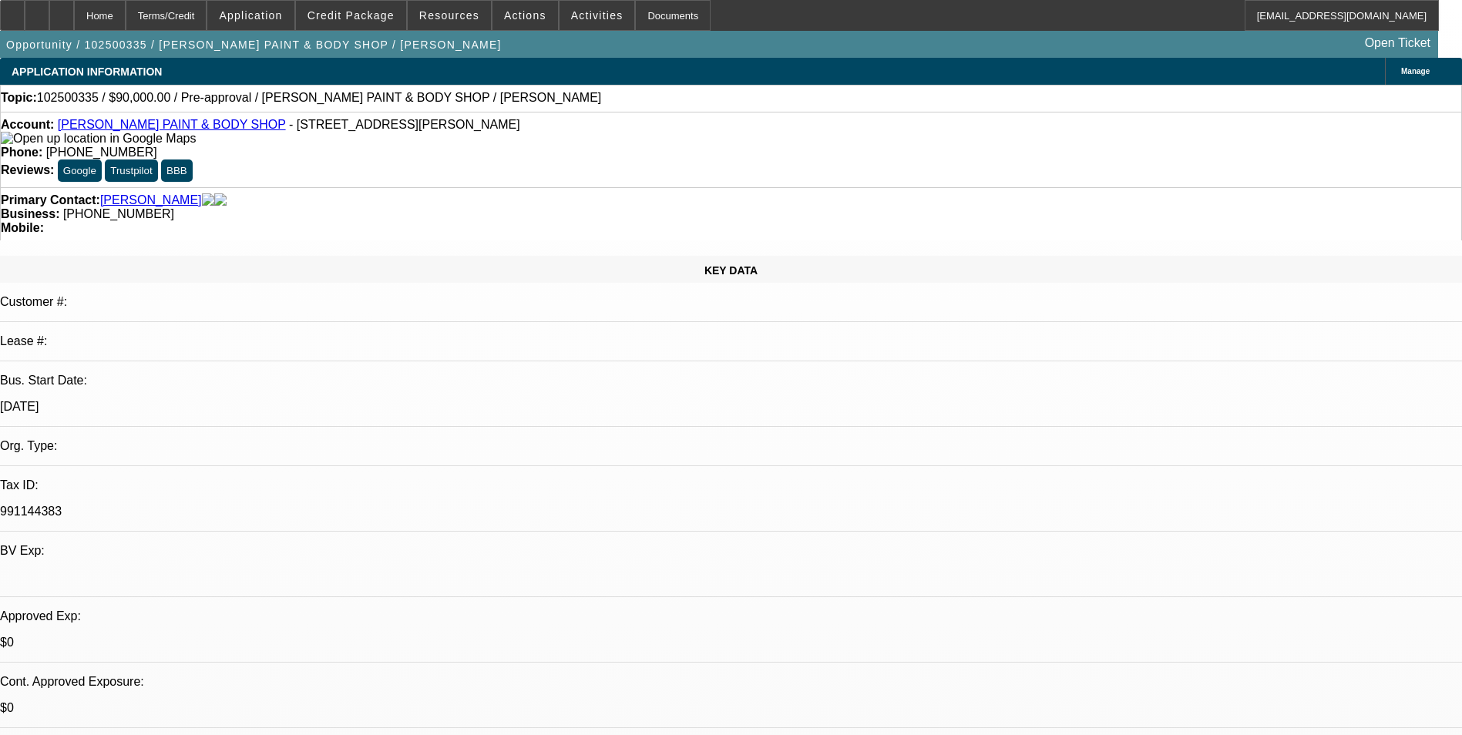
type textarea "Talked to Lance wants to get another truck for his business to keep up with dem…"
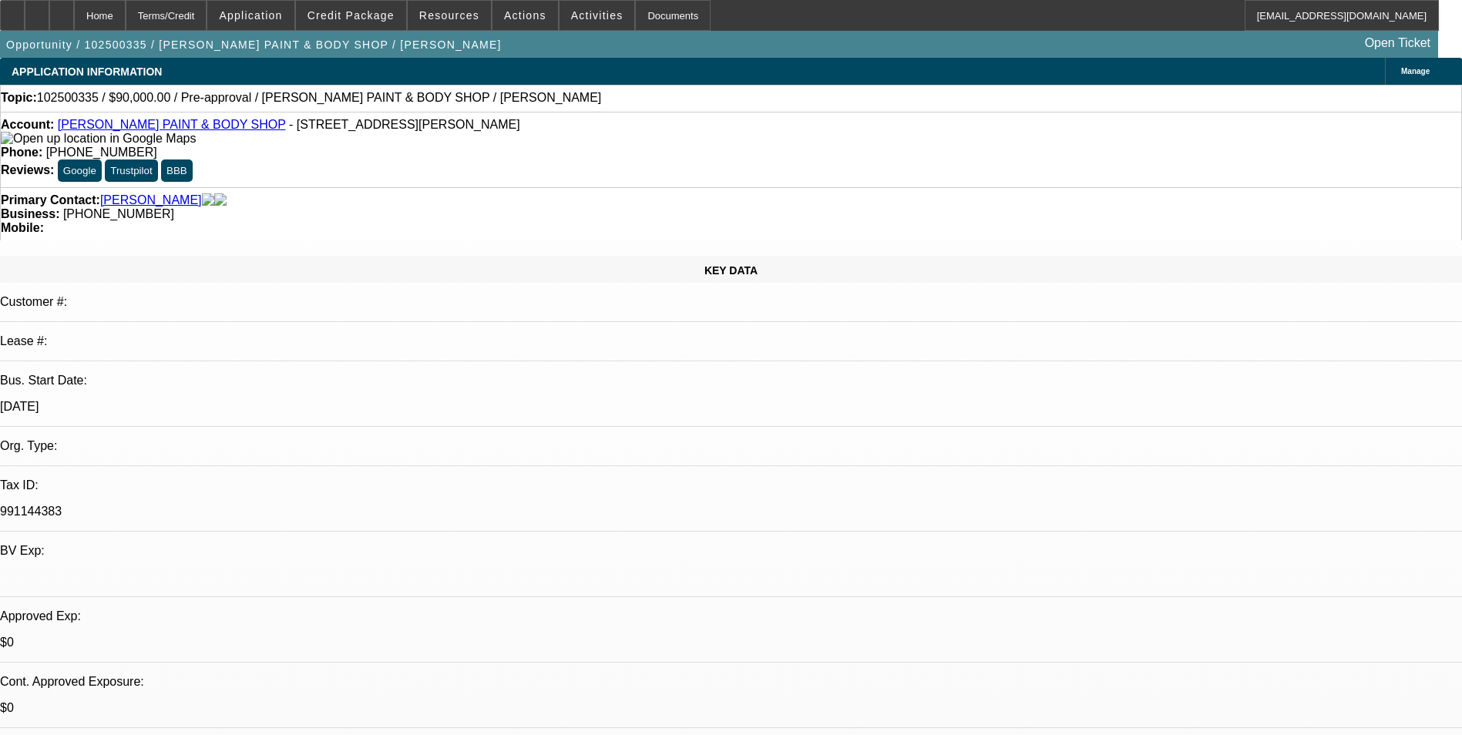
radio input "true"
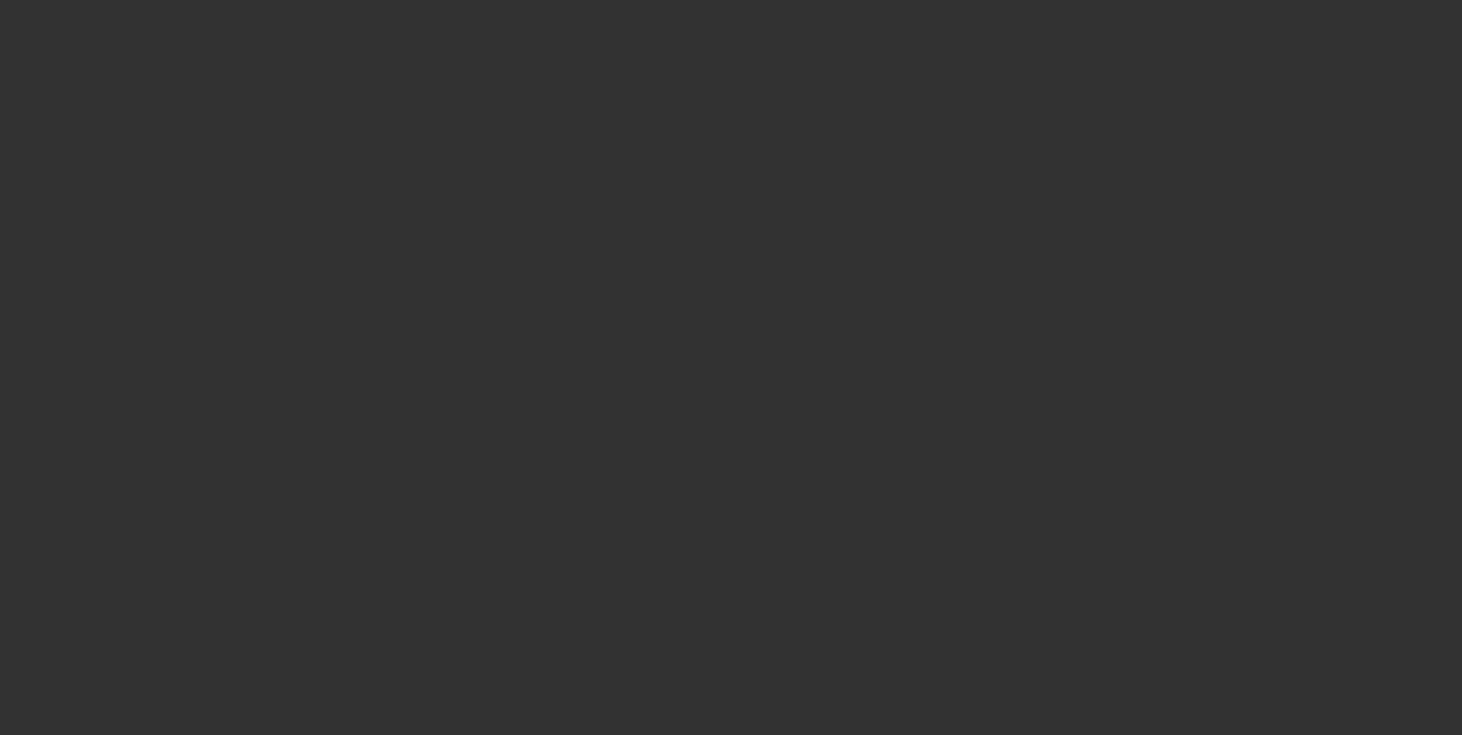
scroll to position [0, 0]
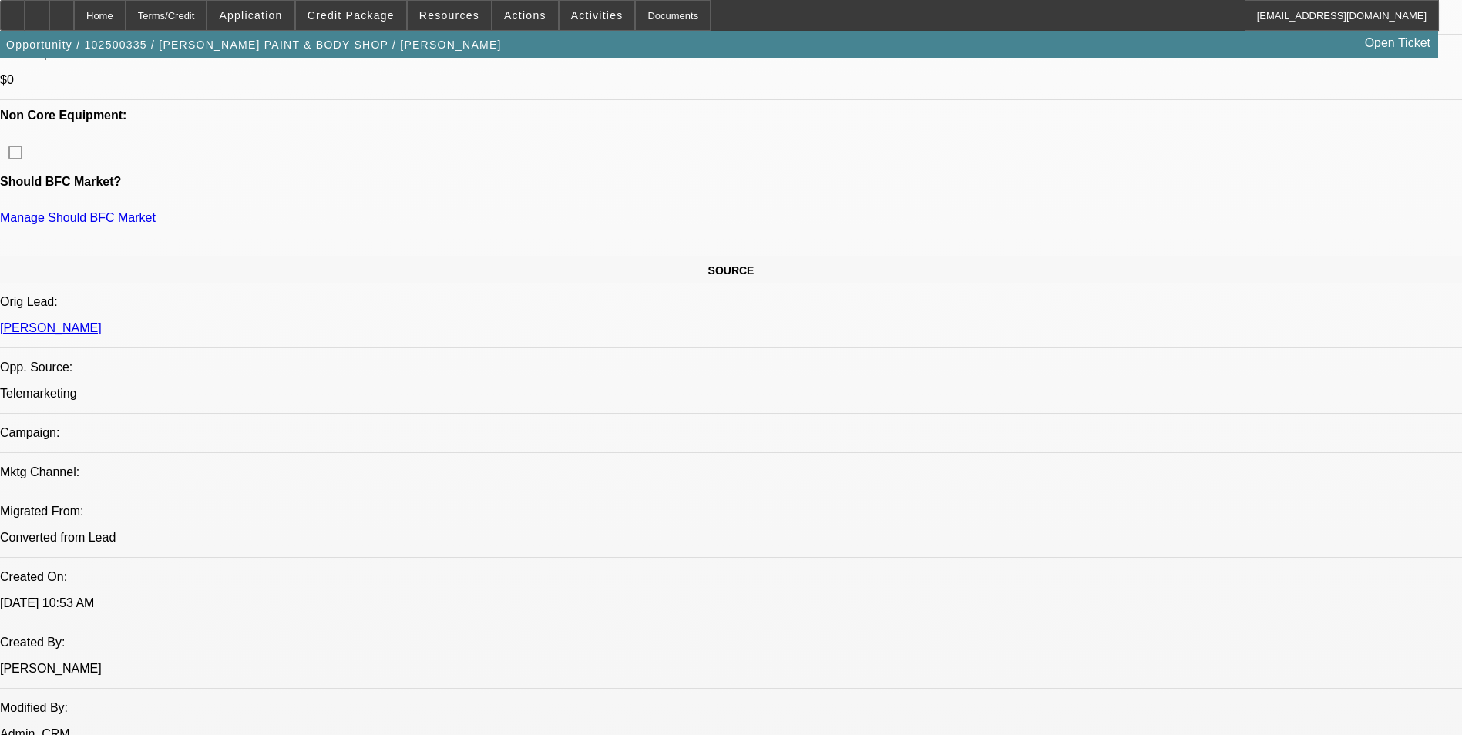
scroll to position [154, 0]
